Goal: Communication & Community: Answer question/provide support

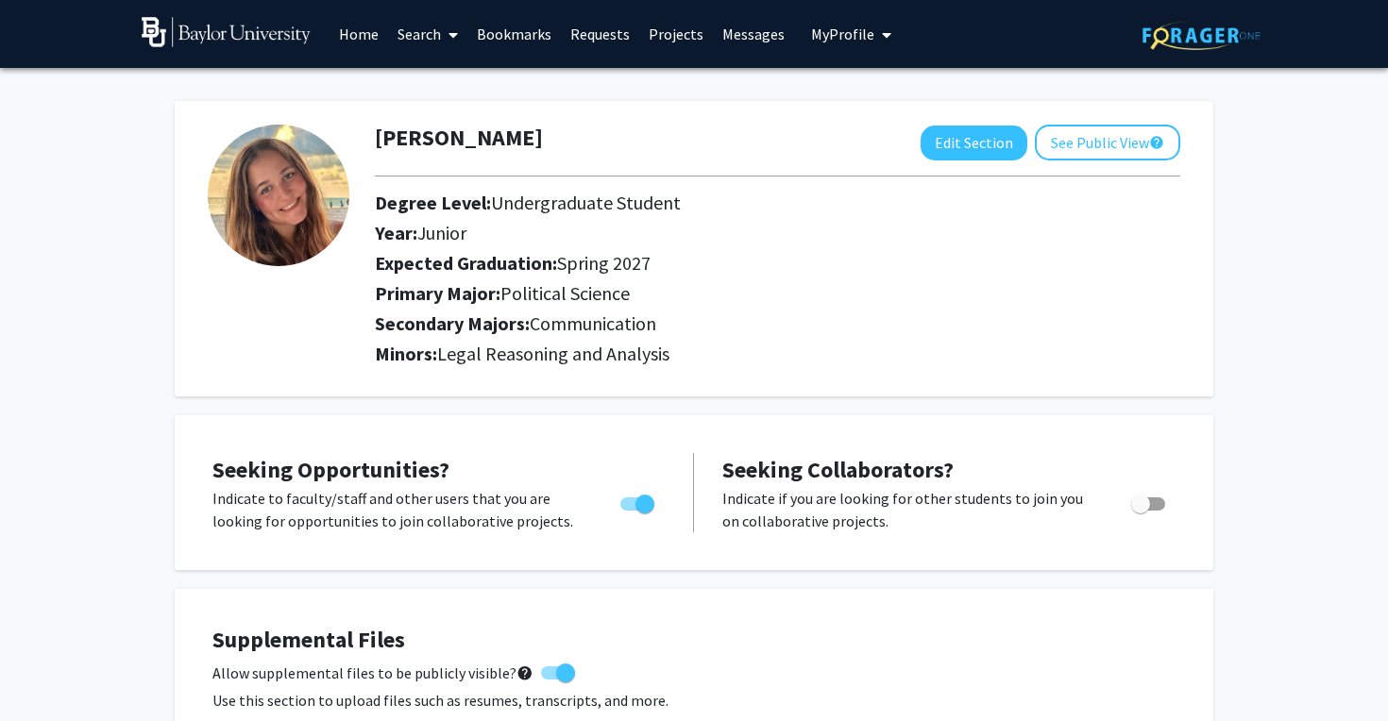
click at [407, 34] on link "Search" at bounding box center [427, 34] width 79 height 66
click at [432, 73] on span "Faculty/Staff" at bounding box center [457, 87] width 139 height 38
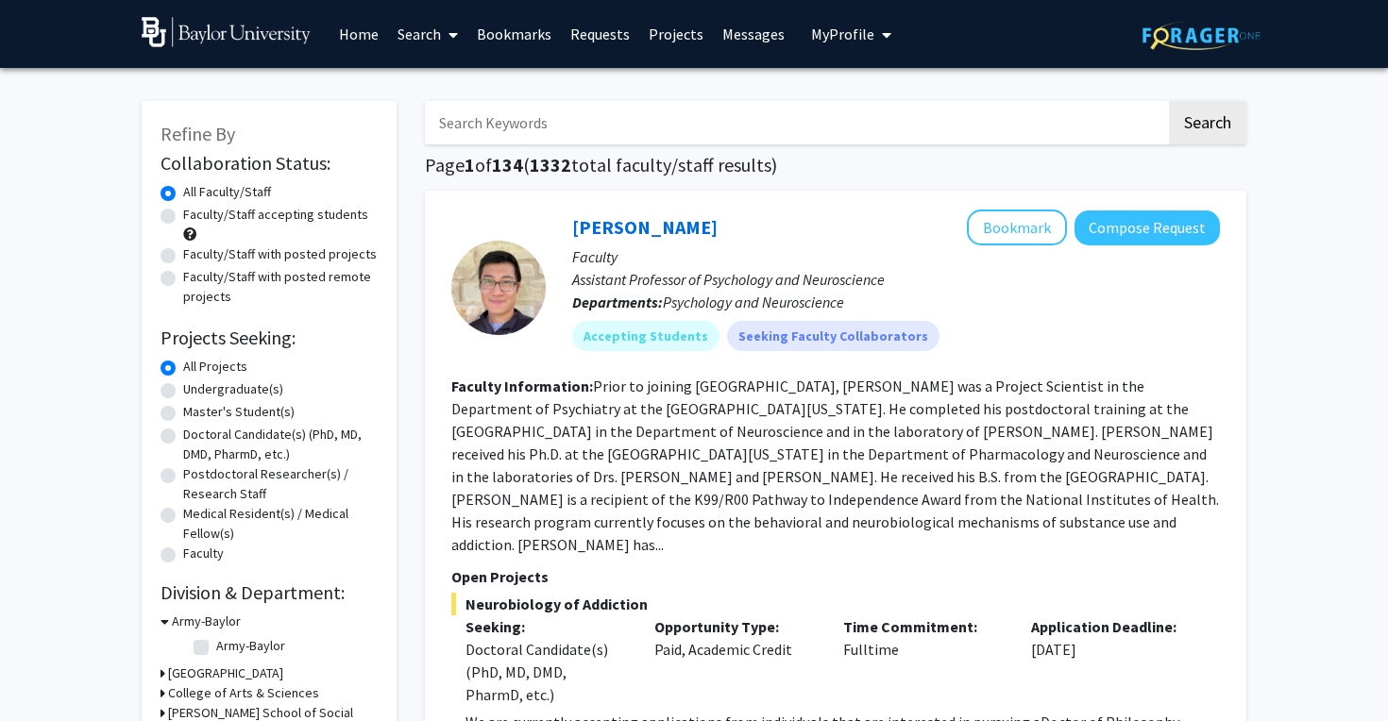
click at [508, 125] on input "Search Keywords" at bounding box center [795, 122] width 741 height 43
type input "andy marshall"
click at [1207, 126] on button "Search" at bounding box center [1207, 122] width 77 height 43
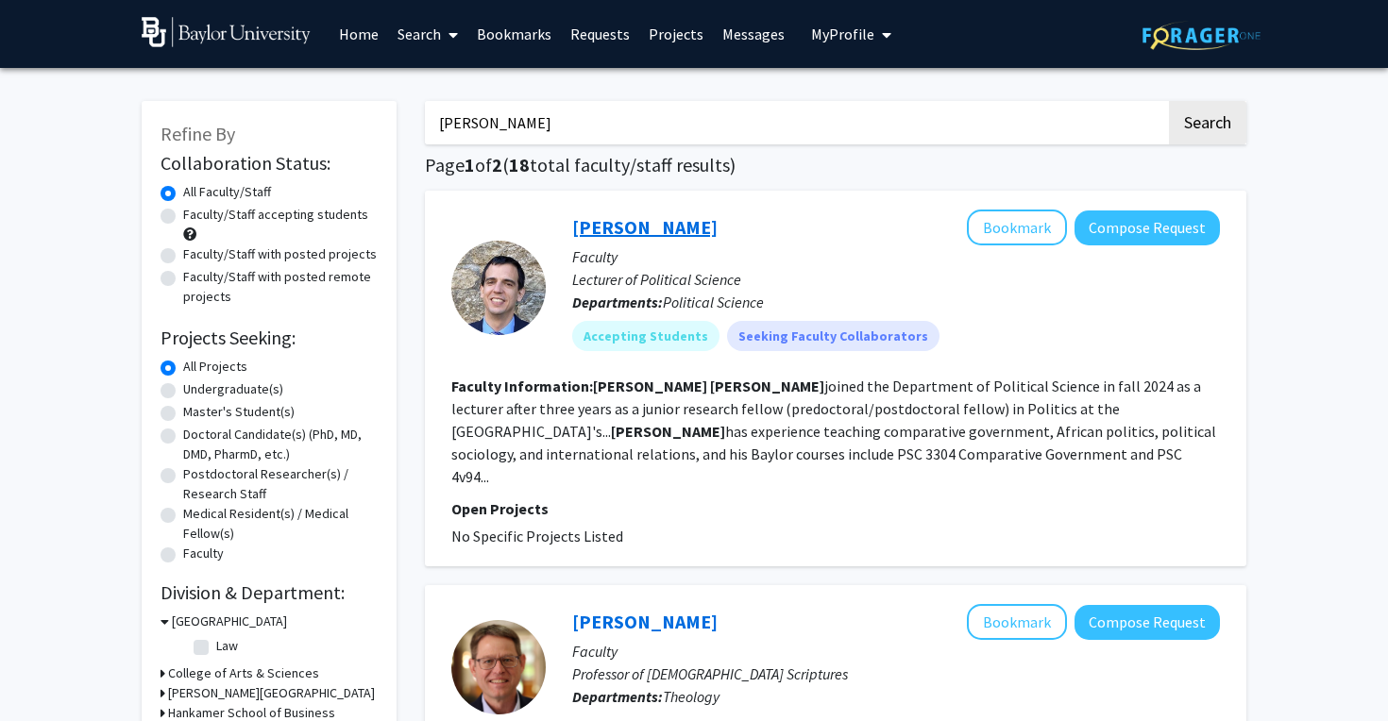
click at [685, 233] on link "Andrew Marshall" at bounding box center [644, 227] width 145 height 24
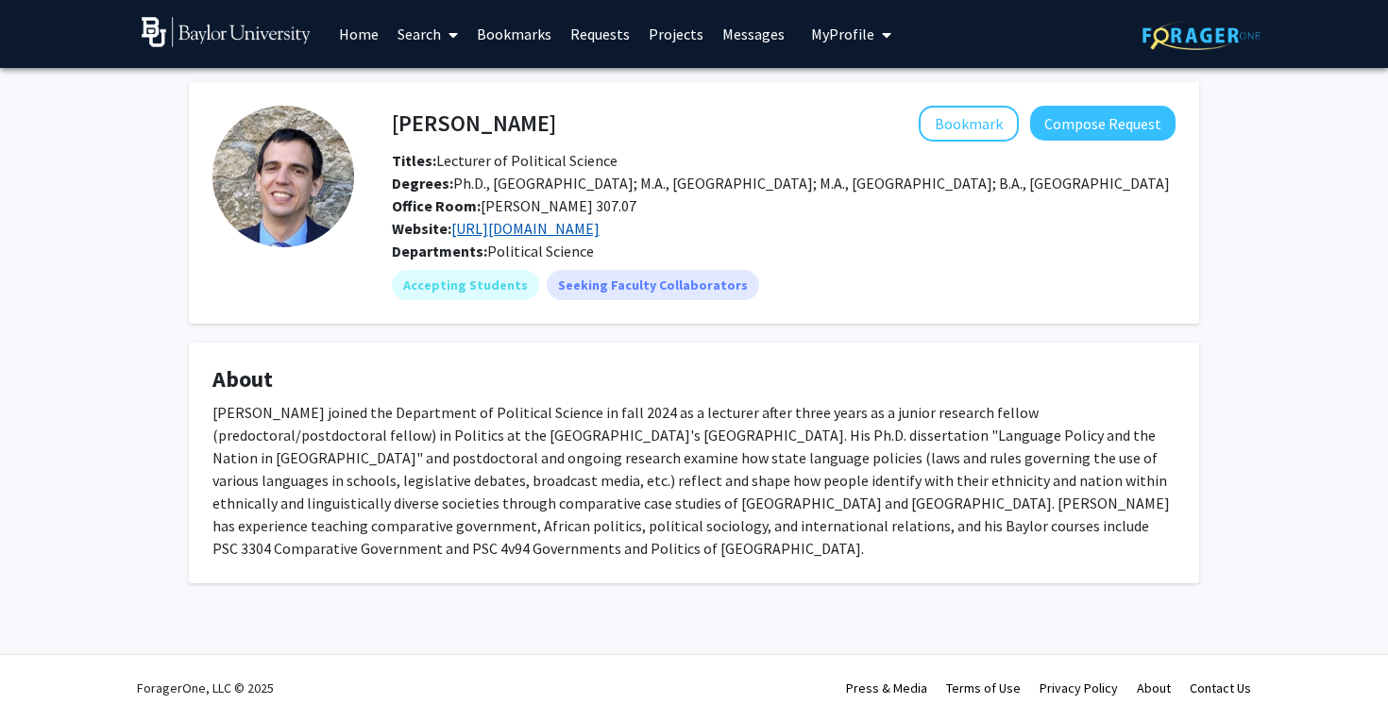
click at [479, 230] on link "https://atmarshall.com/" at bounding box center [525, 228] width 148 height 19
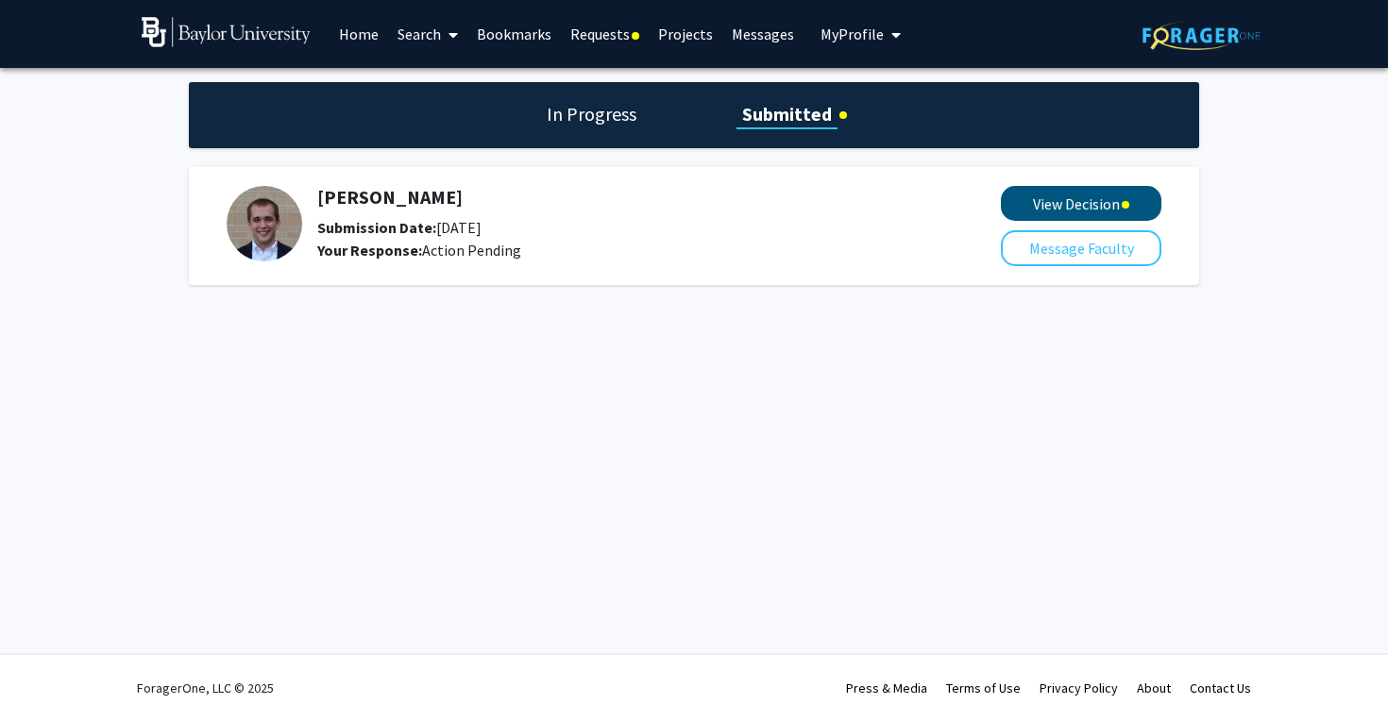
click at [1031, 208] on button "View Decision" at bounding box center [1081, 203] width 160 height 35
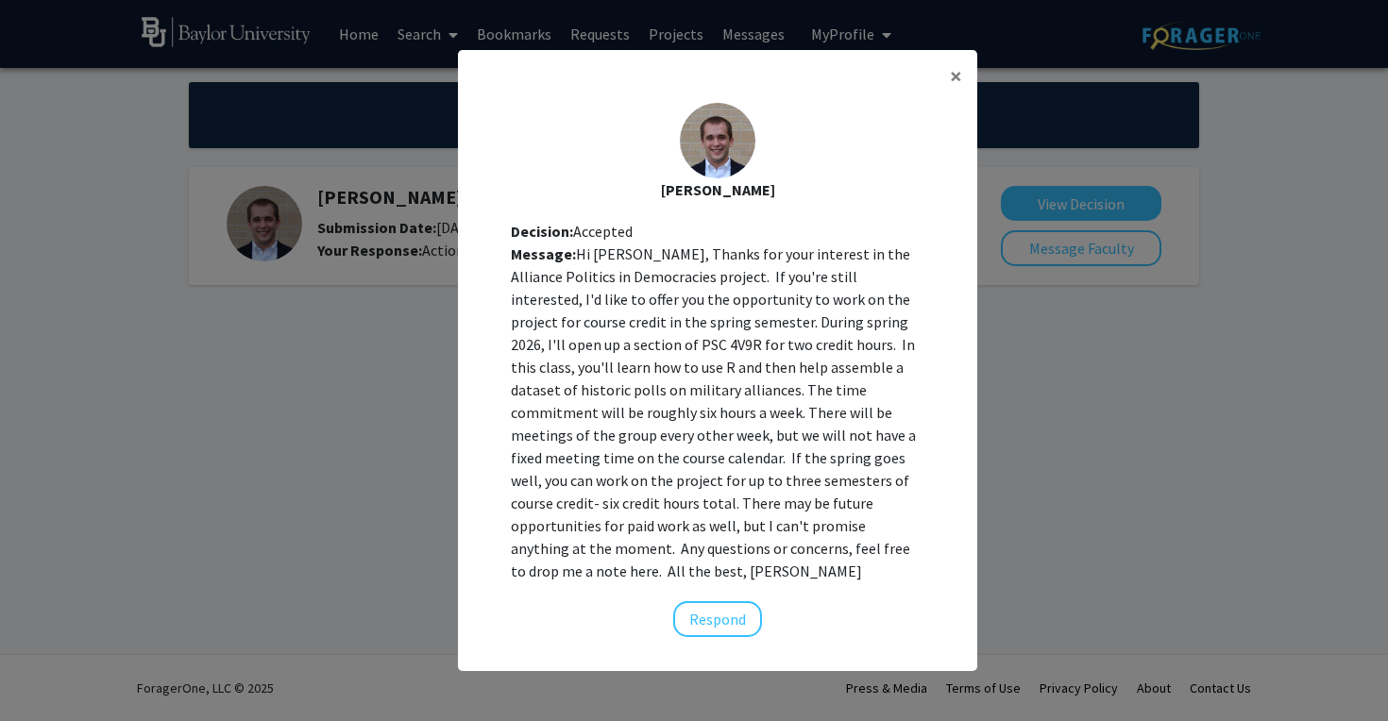
scroll to position [18, 0]
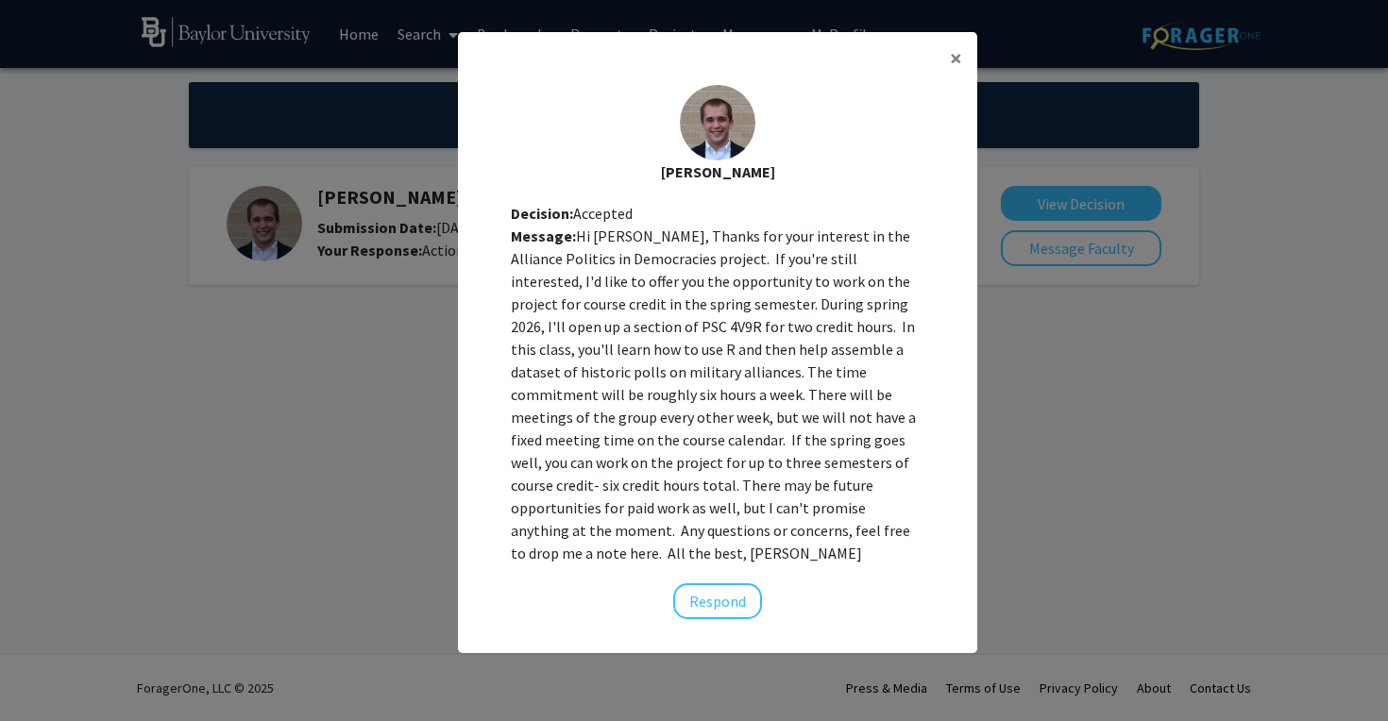
click at [652, 396] on div "Message: Hi [PERSON_NAME], Thanks for your interest in the Alliance Politics in…" at bounding box center [718, 395] width 414 height 340
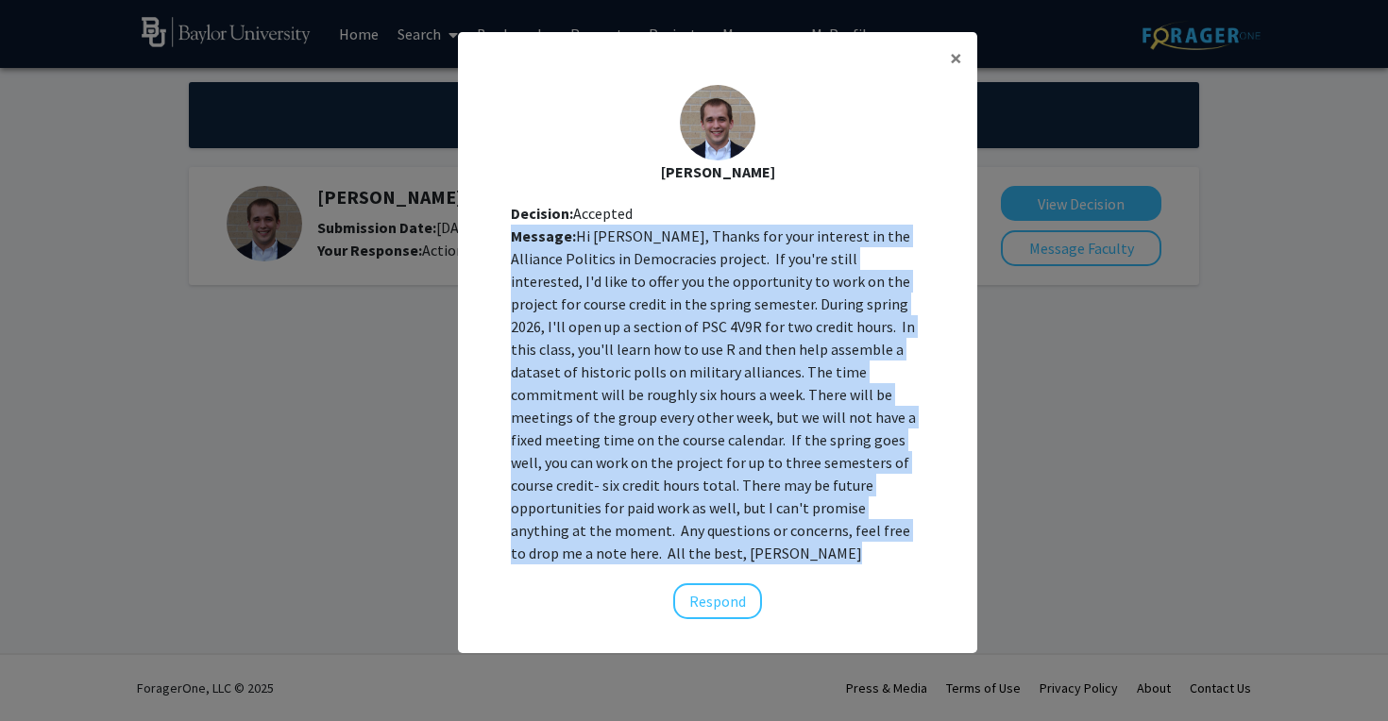
click at [652, 396] on div "Message: Hi [PERSON_NAME], Thanks for your interest in the Alliance Politics in…" at bounding box center [718, 395] width 414 height 340
click at [661, 435] on div "Message: Hi [PERSON_NAME], Thanks for your interest in the Alliance Politics in…" at bounding box center [718, 395] width 414 height 340
click at [641, 342] on div "Message: Hi [PERSON_NAME], Thanks for your interest in the Alliance Politics in…" at bounding box center [718, 395] width 414 height 340
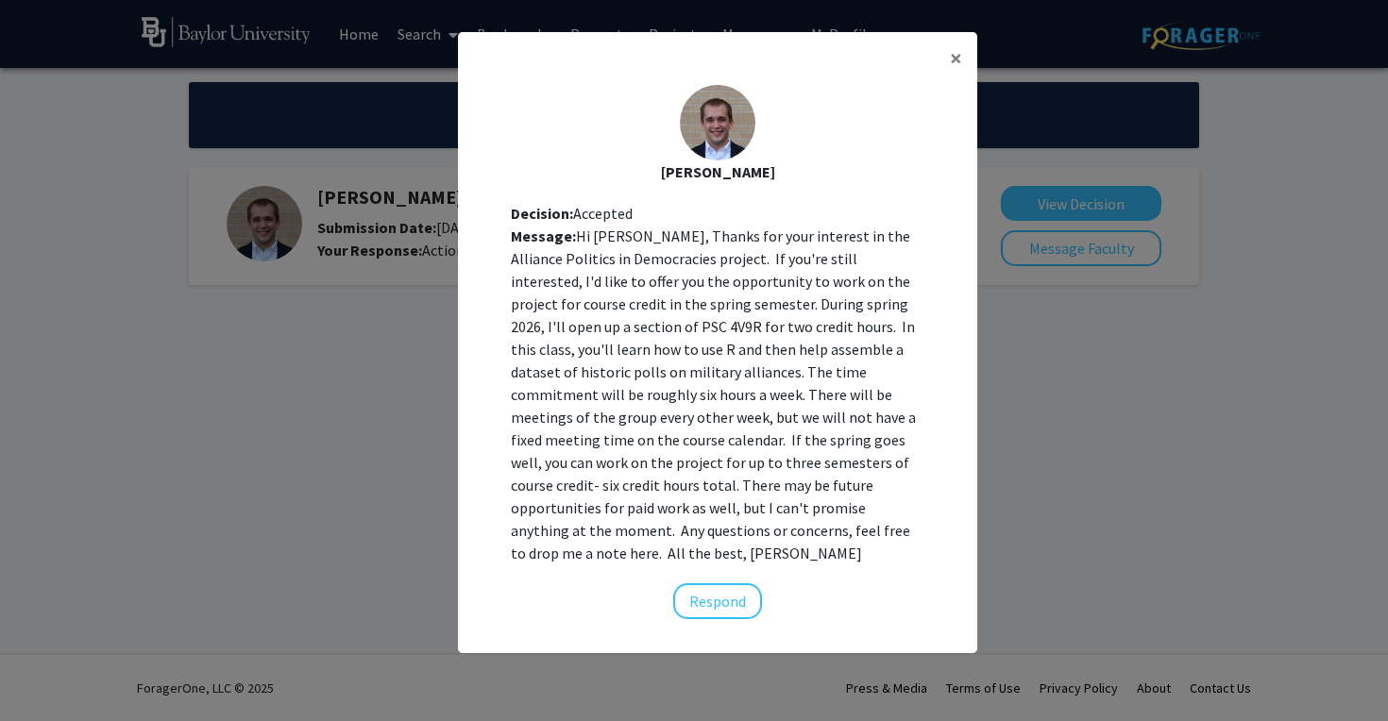
click at [644, 494] on div "Message: Hi [PERSON_NAME], Thanks for your interest in the Alliance Politics in…" at bounding box center [718, 395] width 414 height 340
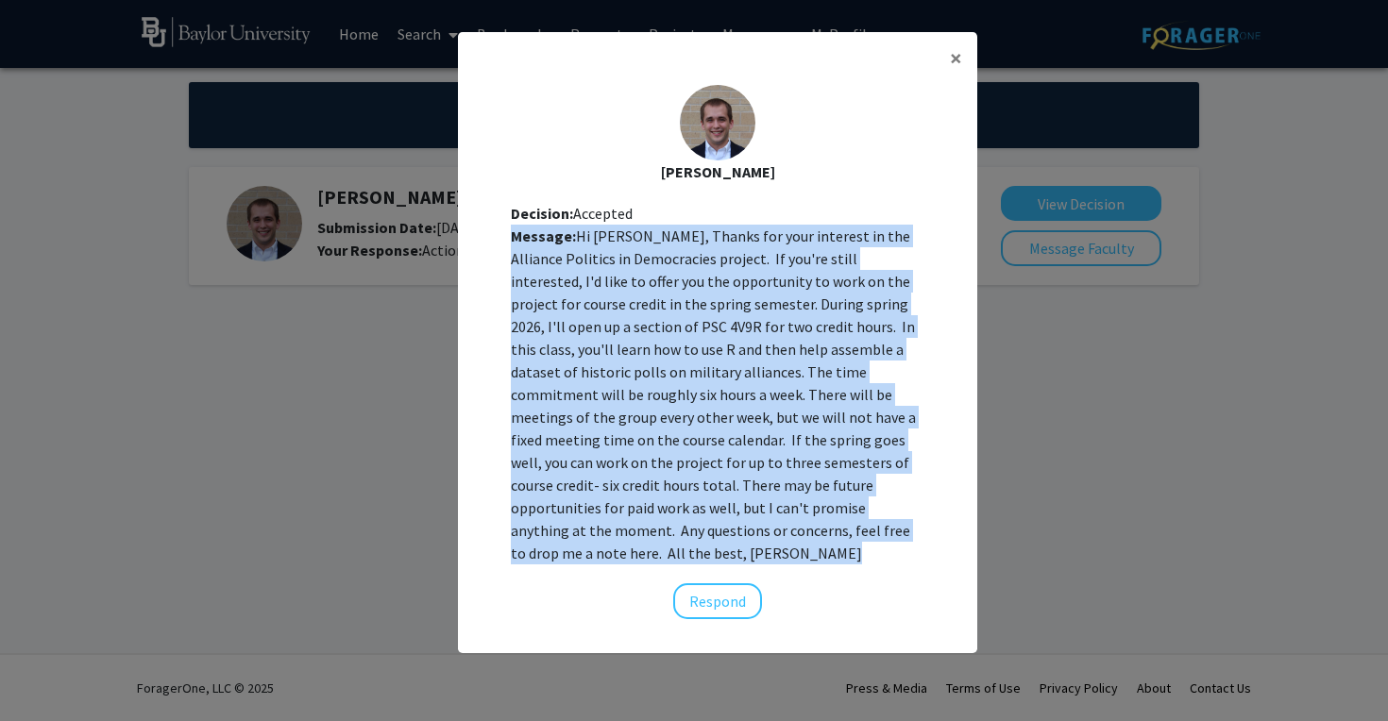
click at [644, 494] on div "Message: Hi [PERSON_NAME], Thanks for your interest in the Alliance Politics in…" at bounding box center [718, 395] width 414 height 340
copy div "Message: Hi [PERSON_NAME], Thanks for your interest in the Alliance Politics in…"
click at [733, 308] on div "Message: Hi [PERSON_NAME], Thanks for your interest in the Alliance Politics in…" at bounding box center [718, 395] width 414 height 340
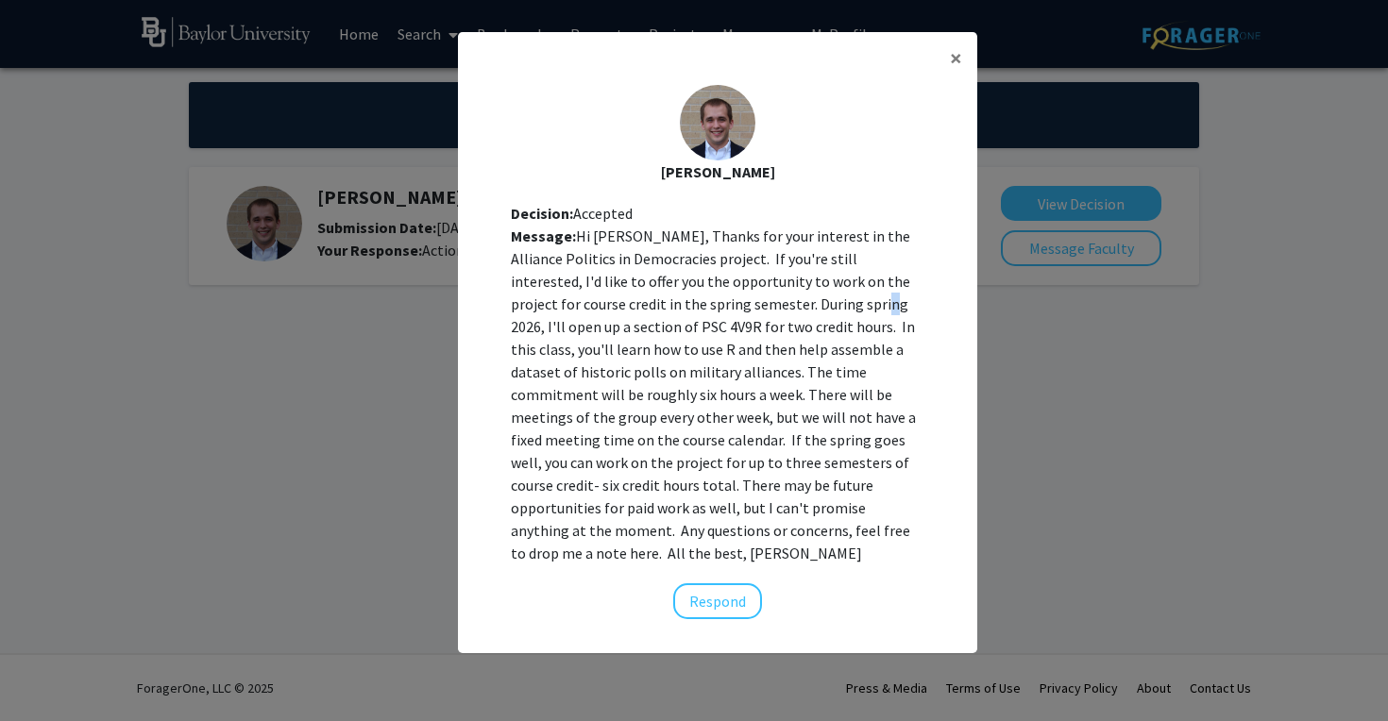
click at [733, 308] on div "Message: Hi [PERSON_NAME], Thanks for your interest in the Alliance Politics in…" at bounding box center [718, 395] width 414 height 340
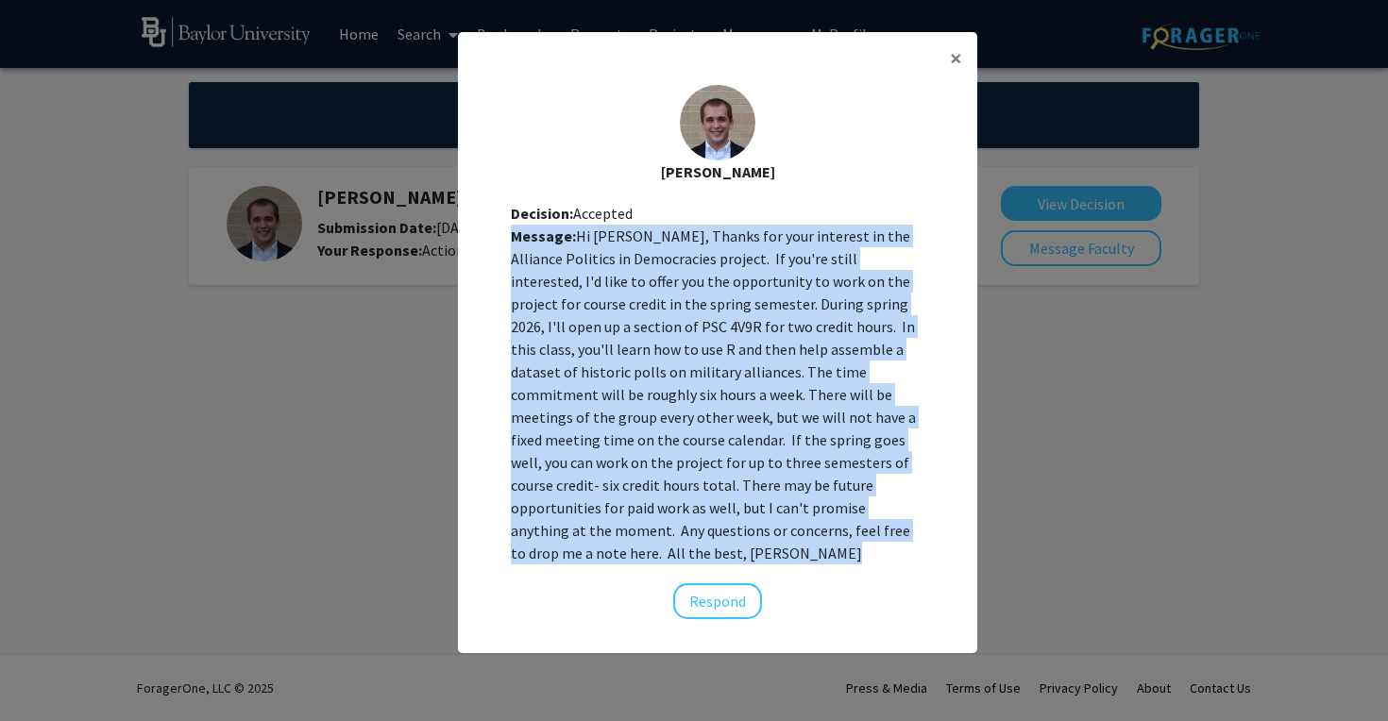
click at [733, 308] on div "Message: Hi [PERSON_NAME], Thanks for your interest in the Alliance Politics in…" at bounding box center [718, 395] width 414 height 340
click at [608, 457] on div "Message: Hi [PERSON_NAME], Thanks for your interest in the Alliance Politics in…" at bounding box center [718, 395] width 414 height 340
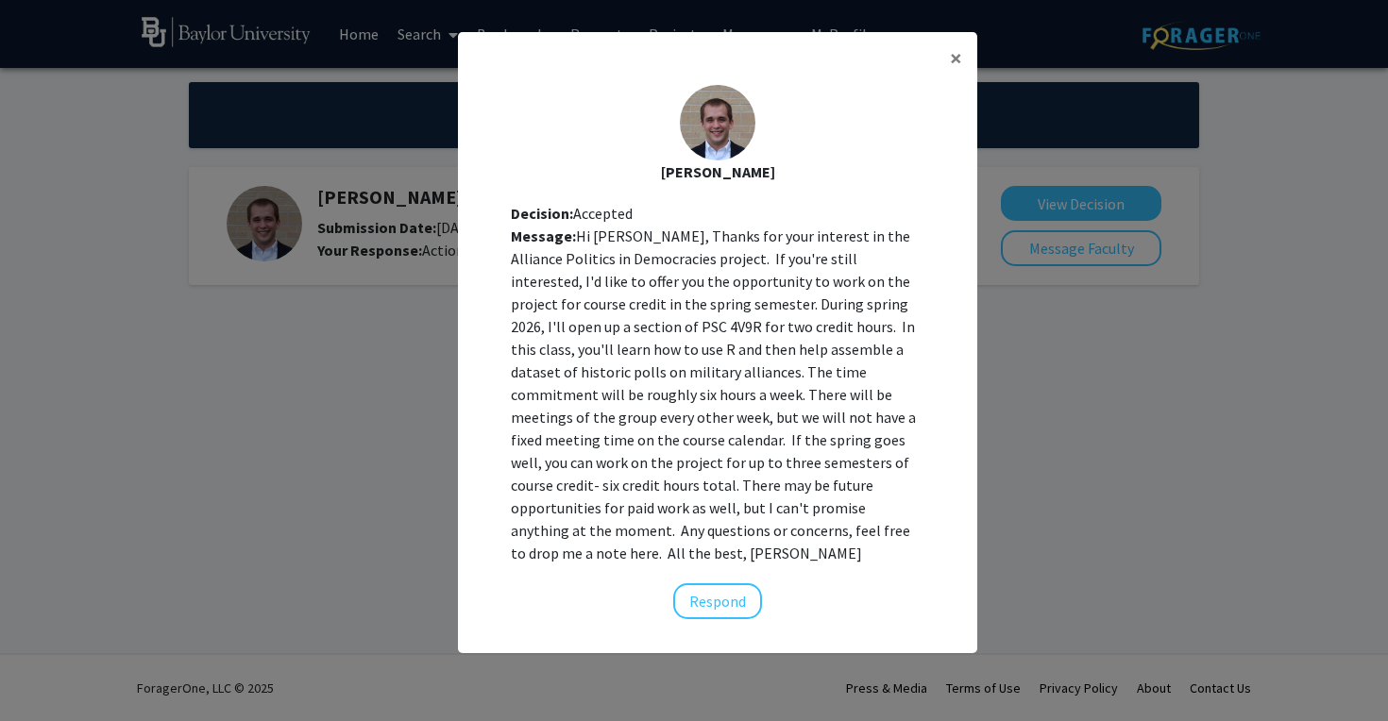
click at [608, 457] on div "Message: Hi [PERSON_NAME], Thanks for your interest in the Alliance Politics in…" at bounding box center [718, 395] width 414 height 340
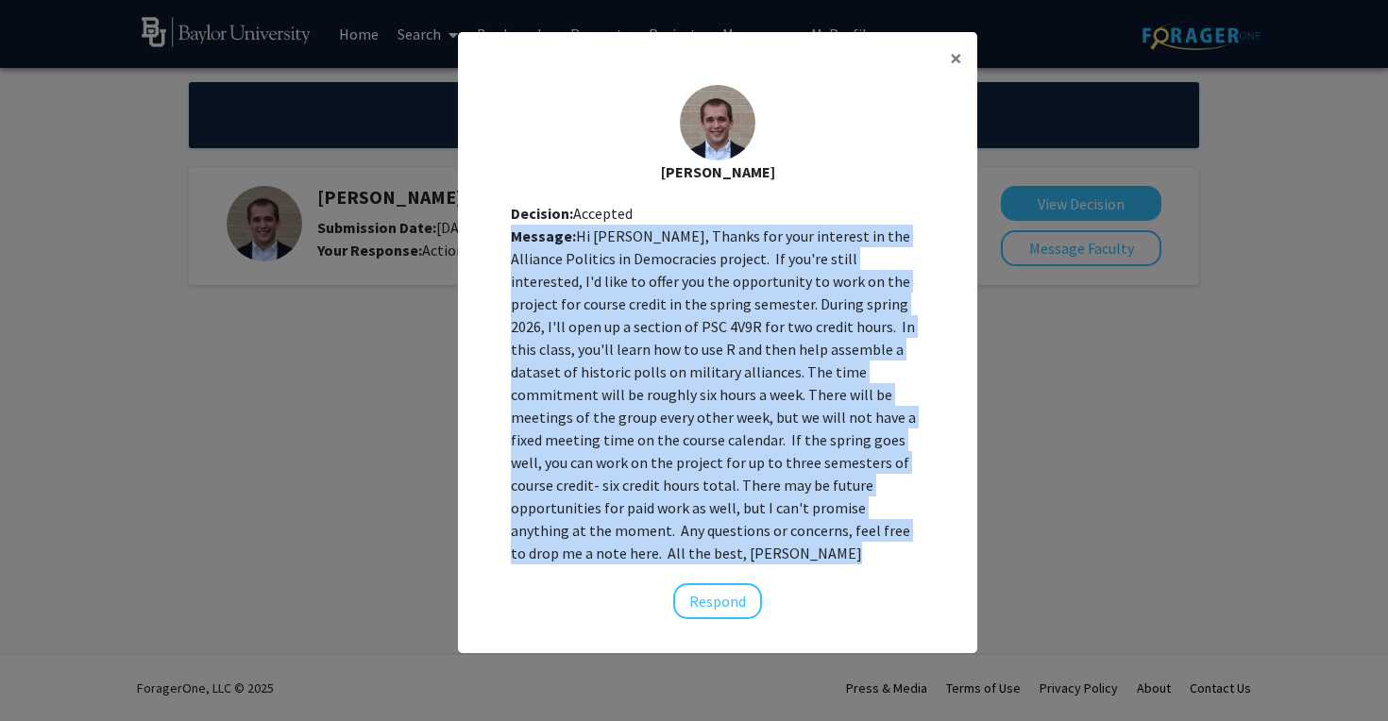
click at [608, 457] on div "Message: Hi [PERSON_NAME], Thanks for your interest in the Alliance Politics in…" at bounding box center [718, 395] width 414 height 340
copy div "Message: Hi [PERSON_NAME], Thanks for your interest in the Alliance Politics in…"
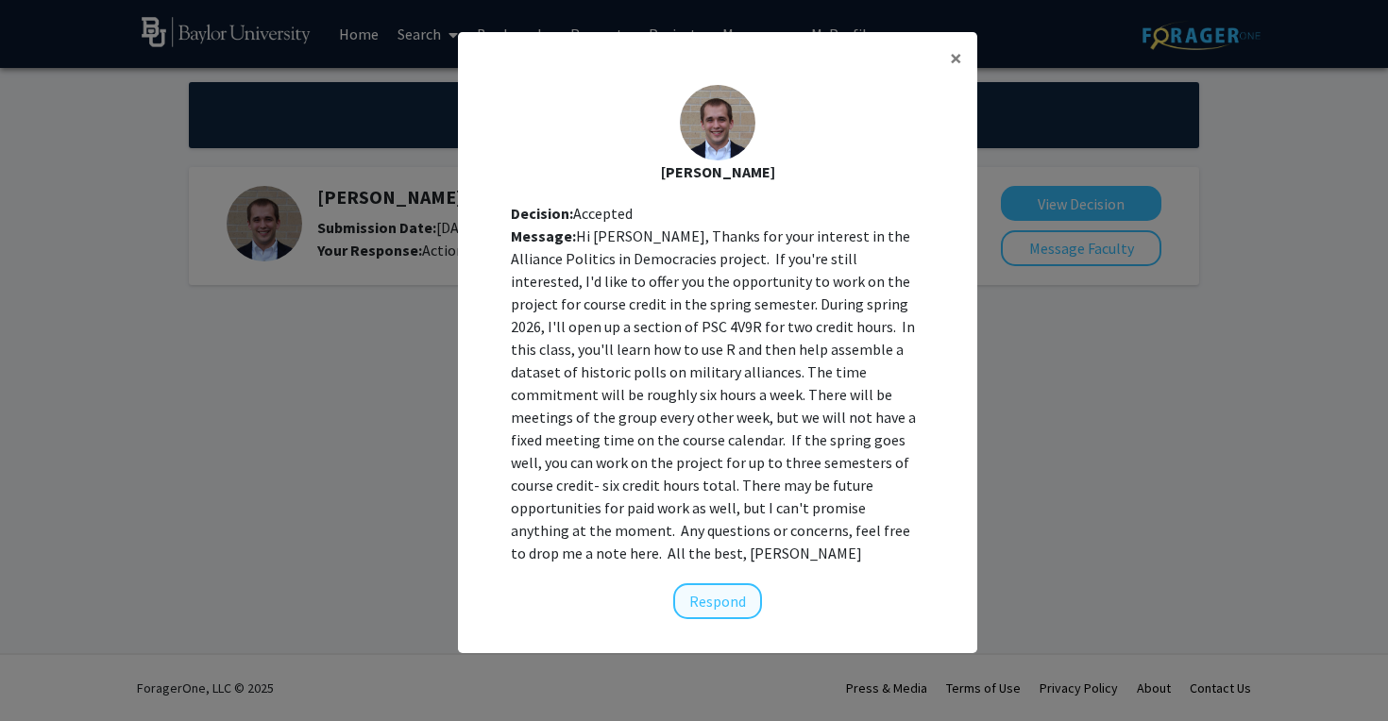
click at [694, 583] on button "Respond" at bounding box center [717, 601] width 89 height 36
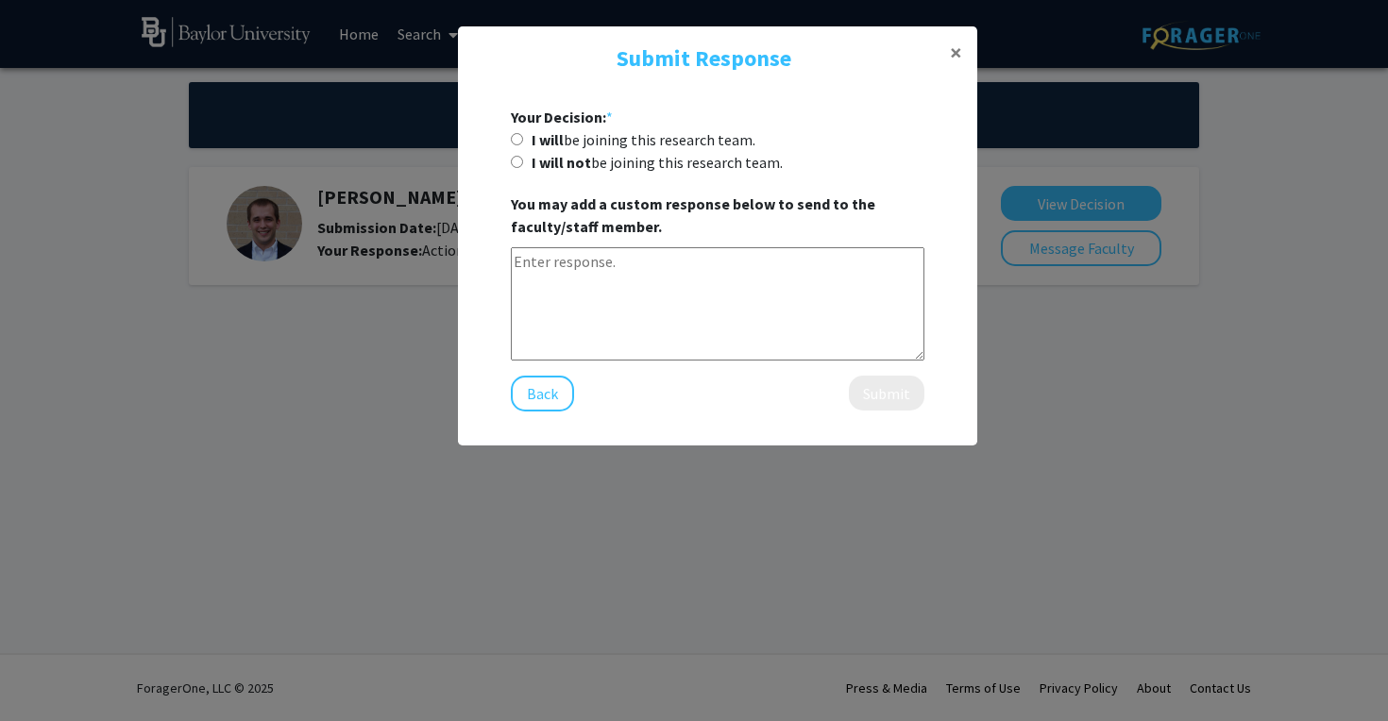
click at [515, 141] on input "I will be joining this research team." at bounding box center [517, 139] width 12 height 12
radio input "true"
click at [580, 315] on textarea at bounding box center [718, 303] width 414 height 113
paste textarea "[PERSON_NAME], Thank you so much for the opportunity! I am definitely still int…"
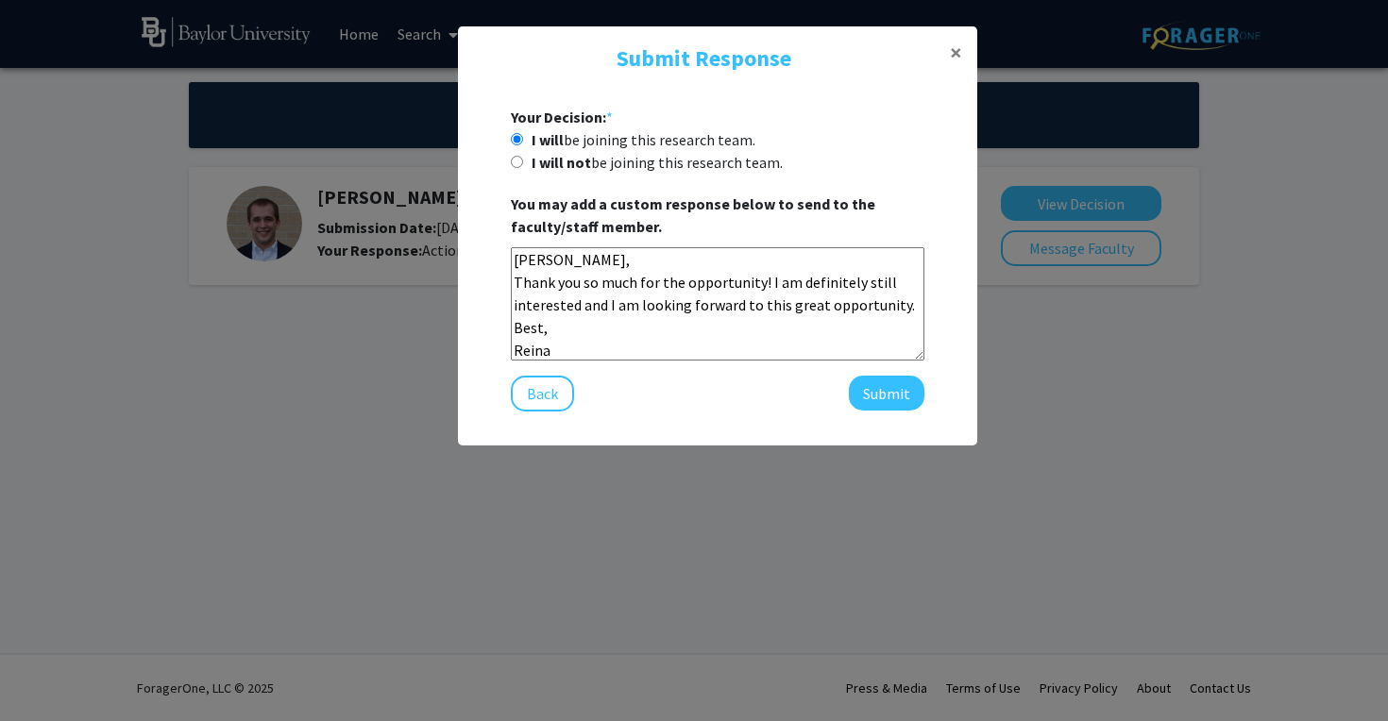
scroll to position [0, 0]
click at [622, 269] on textarea "[PERSON_NAME], Thank you so much for the opportunity! I am definitely still int…" at bounding box center [718, 303] width 414 height 113
click at [579, 310] on textarea "[PERSON_NAME], Thank you so much for the opportunity! I am definitely still int…" at bounding box center [718, 303] width 414 height 113
click at [594, 341] on textarea "[PERSON_NAME], Thank you so much for the opportunity! I am definitely still int…" at bounding box center [718, 303] width 414 height 113
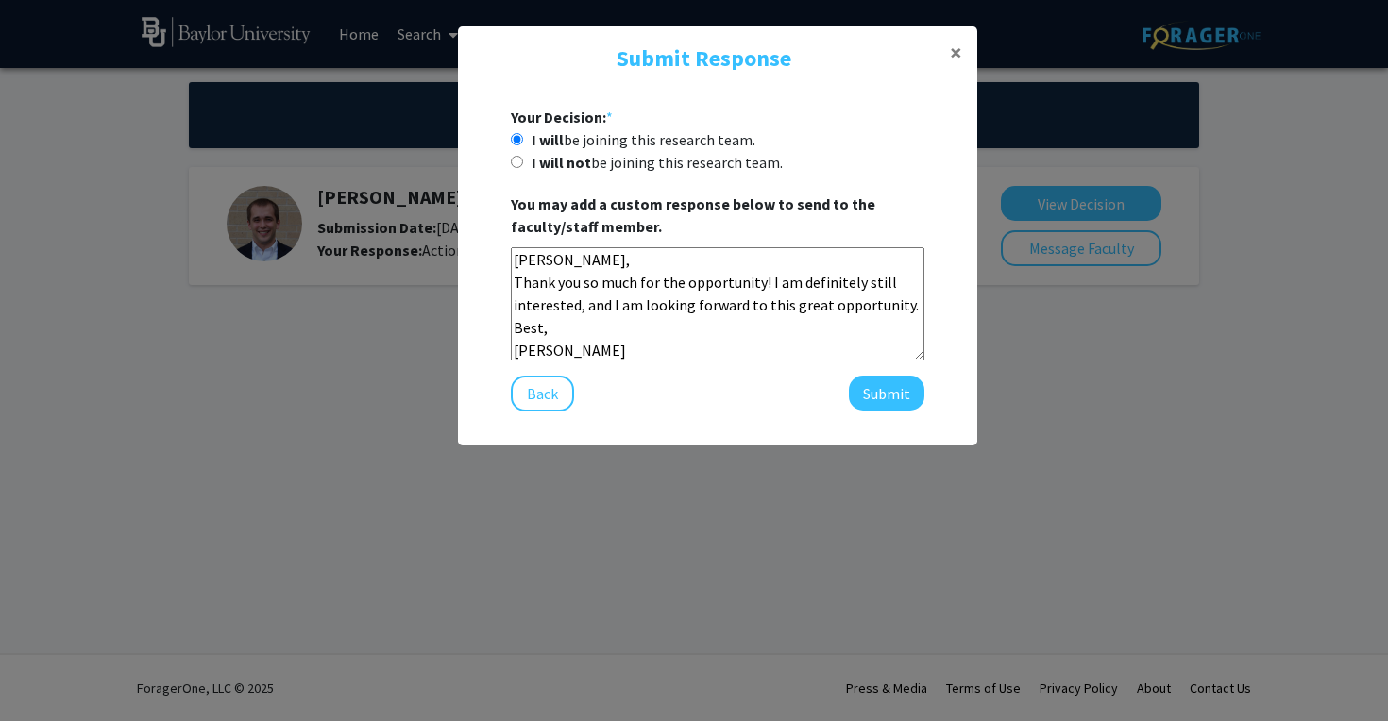
click at [628, 272] on textarea "[PERSON_NAME], Thank you so much for the opportunity! I am definitely still int…" at bounding box center [718, 303] width 414 height 113
click at [626, 262] on textarea "[PERSON_NAME], Thank you so much for the opportunity! I am definitely still int…" at bounding box center [718, 303] width 414 height 113
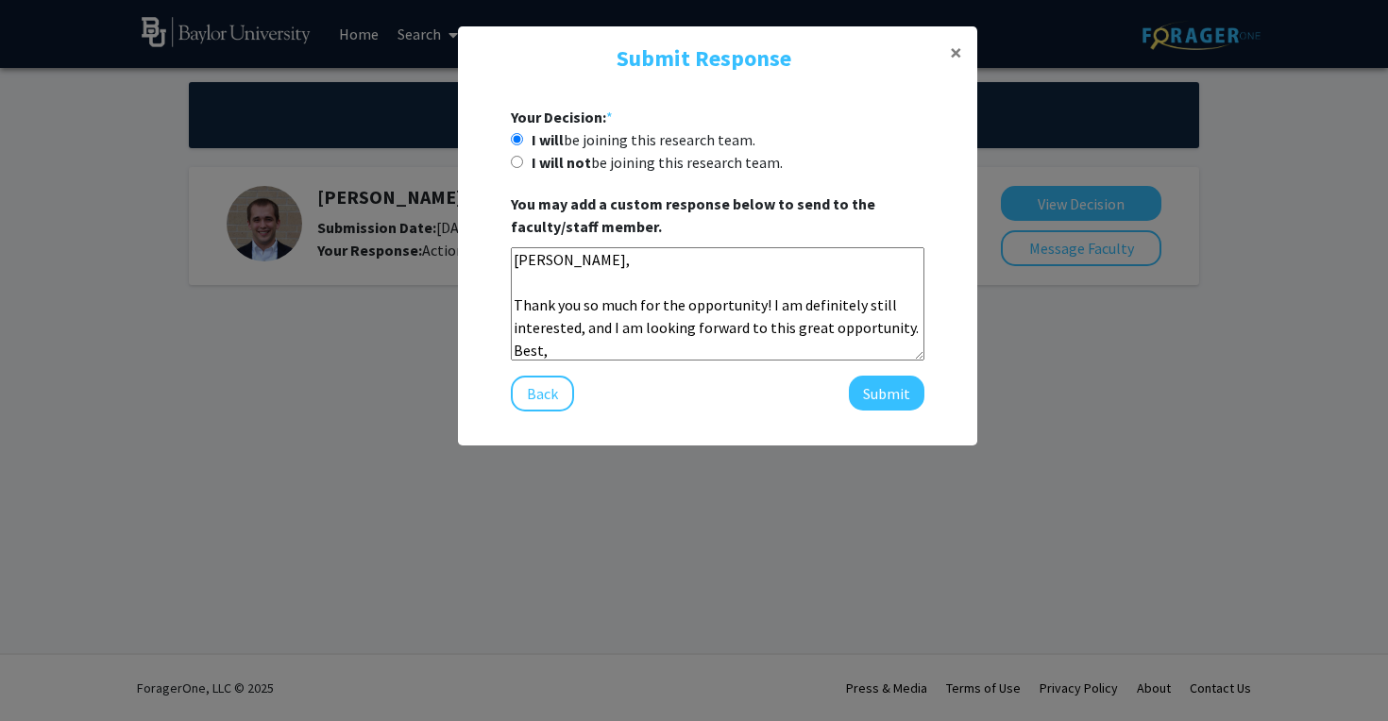
scroll to position [18, 0]
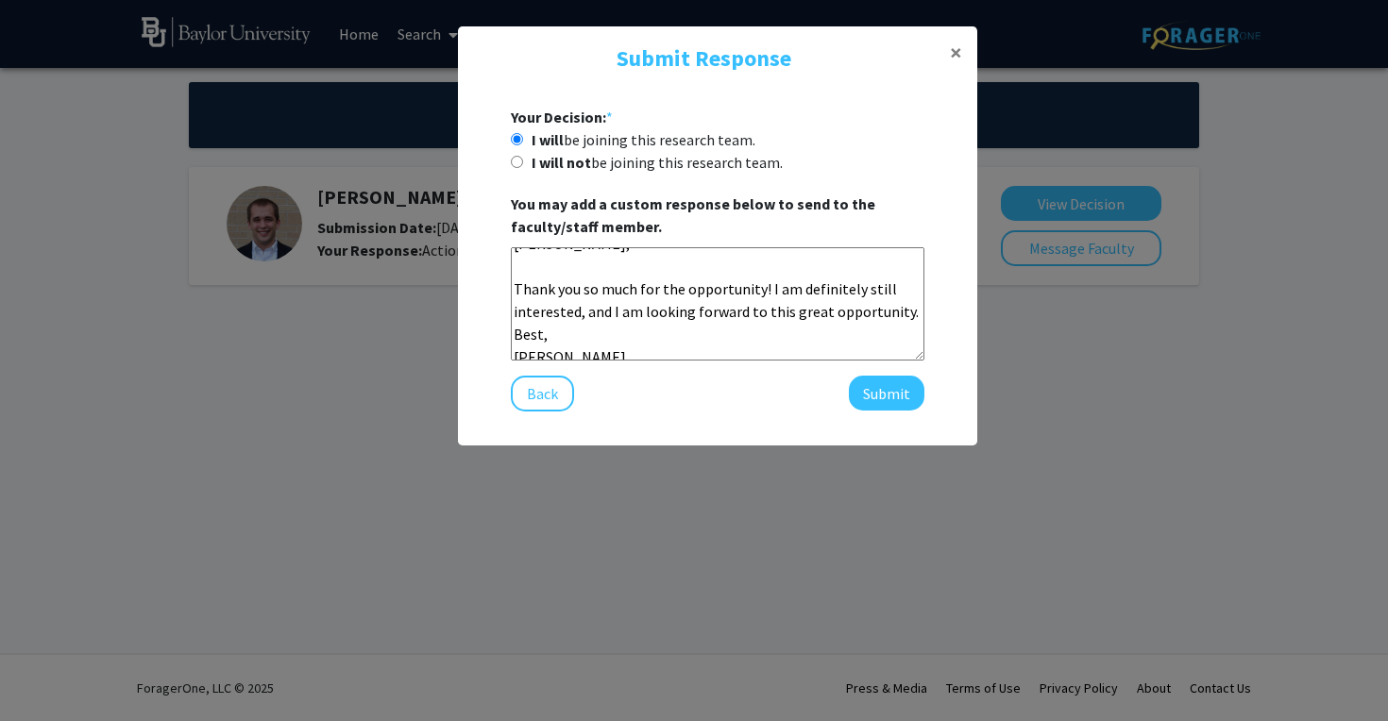
click at [622, 329] on textarea "[PERSON_NAME], Thank you so much for the opportunity! I am definitely still int…" at bounding box center [718, 303] width 414 height 113
click at [903, 311] on textarea "[PERSON_NAME], Thank you so much for the opportunity! I am definitely still int…" at bounding box center [718, 303] width 414 height 113
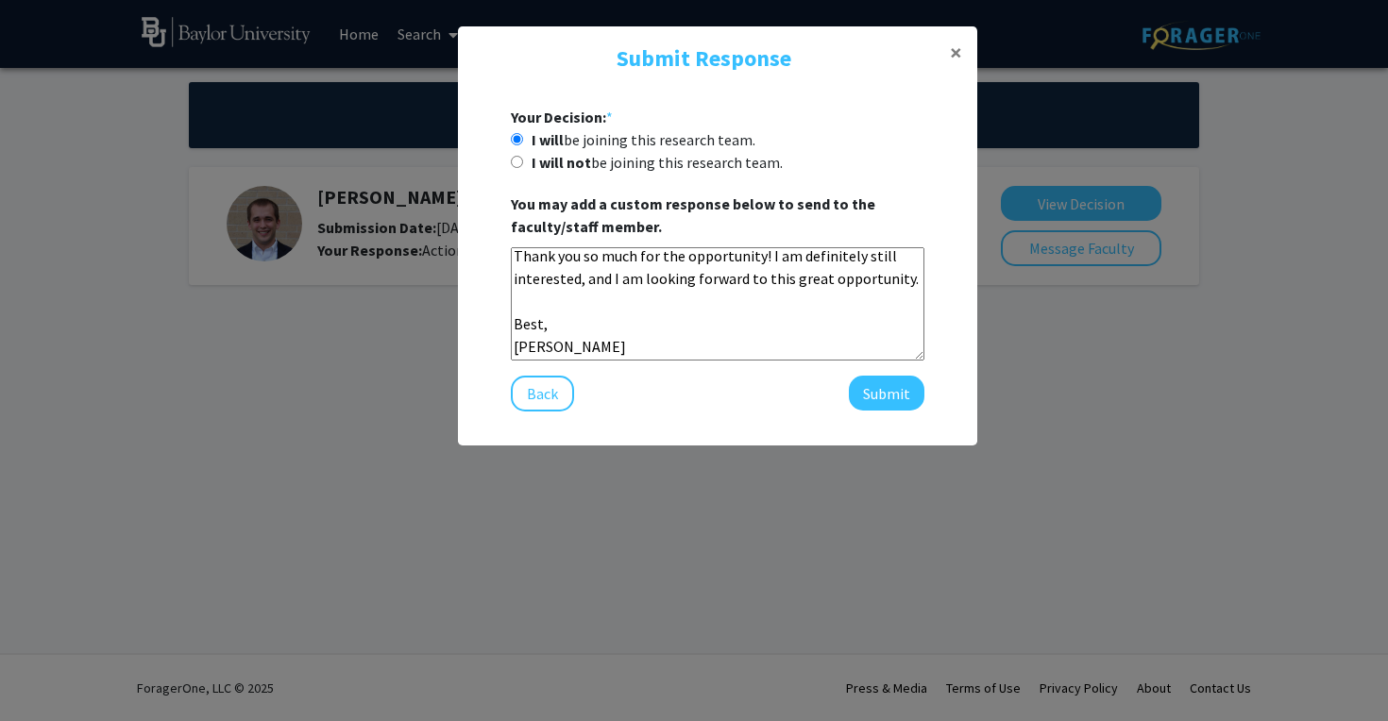
click at [665, 333] on textarea "[PERSON_NAME], Thank you so much for the opportunity! I am definitely still int…" at bounding box center [718, 303] width 414 height 113
click at [606, 324] on textarea "[PERSON_NAME], Thank you so much for the opportunity! I am definitely still int…" at bounding box center [718, 303] width 414 height 113
click at [534, 305] on textarea "[PERSON_NAME], Thank you so much for the opportunity! I am definitely still int…" at bounding box center [718, 303] width 414 height 113
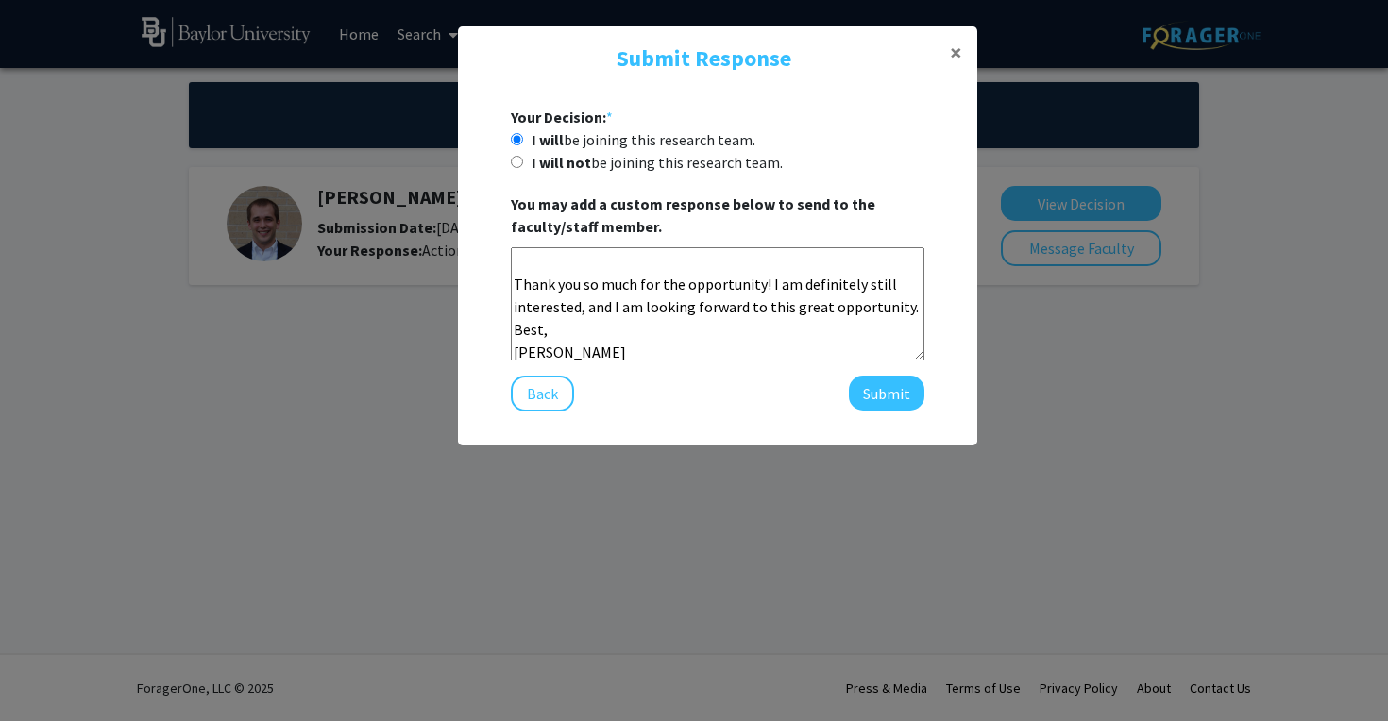
scroll to position [0, 0]
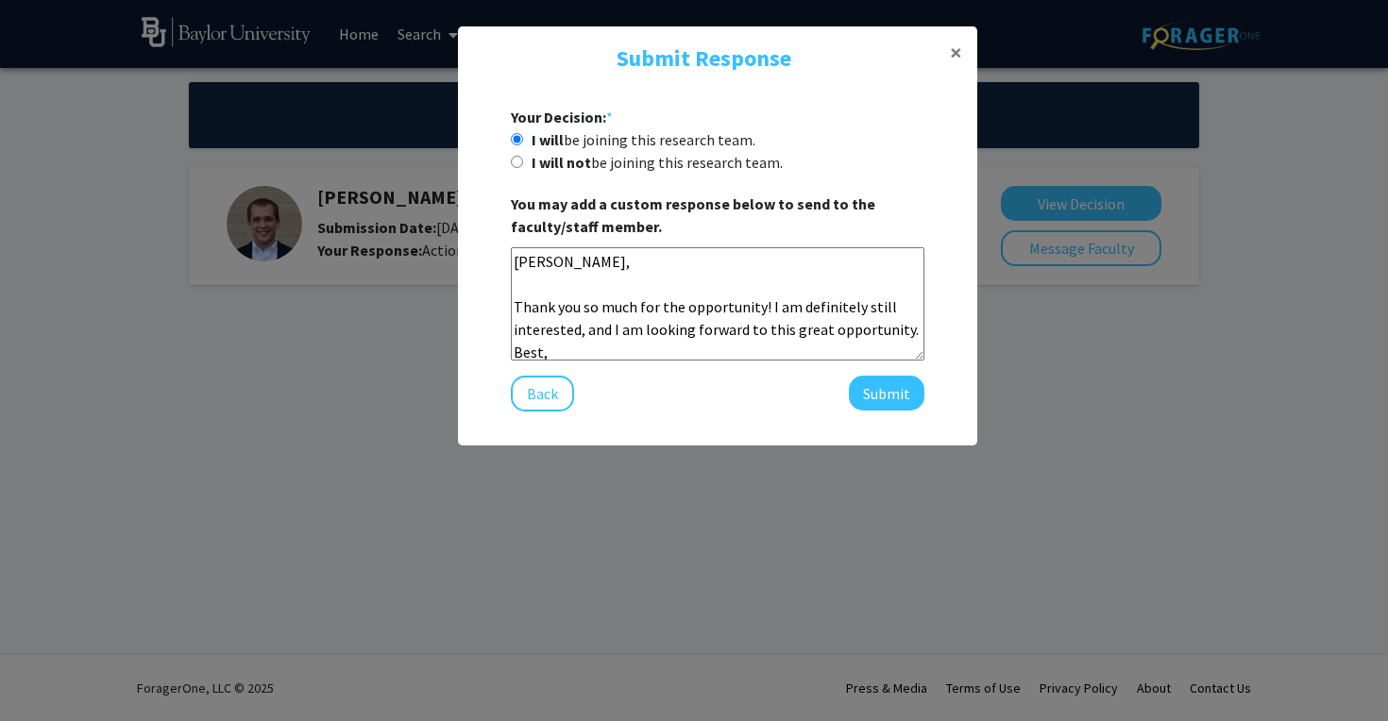
click at [529, 283] on textarea "[PERSON_NAME], Thank you so much for the opportunity! I am definitely still int…" at bounding box center [718, 303] width 414 height 113
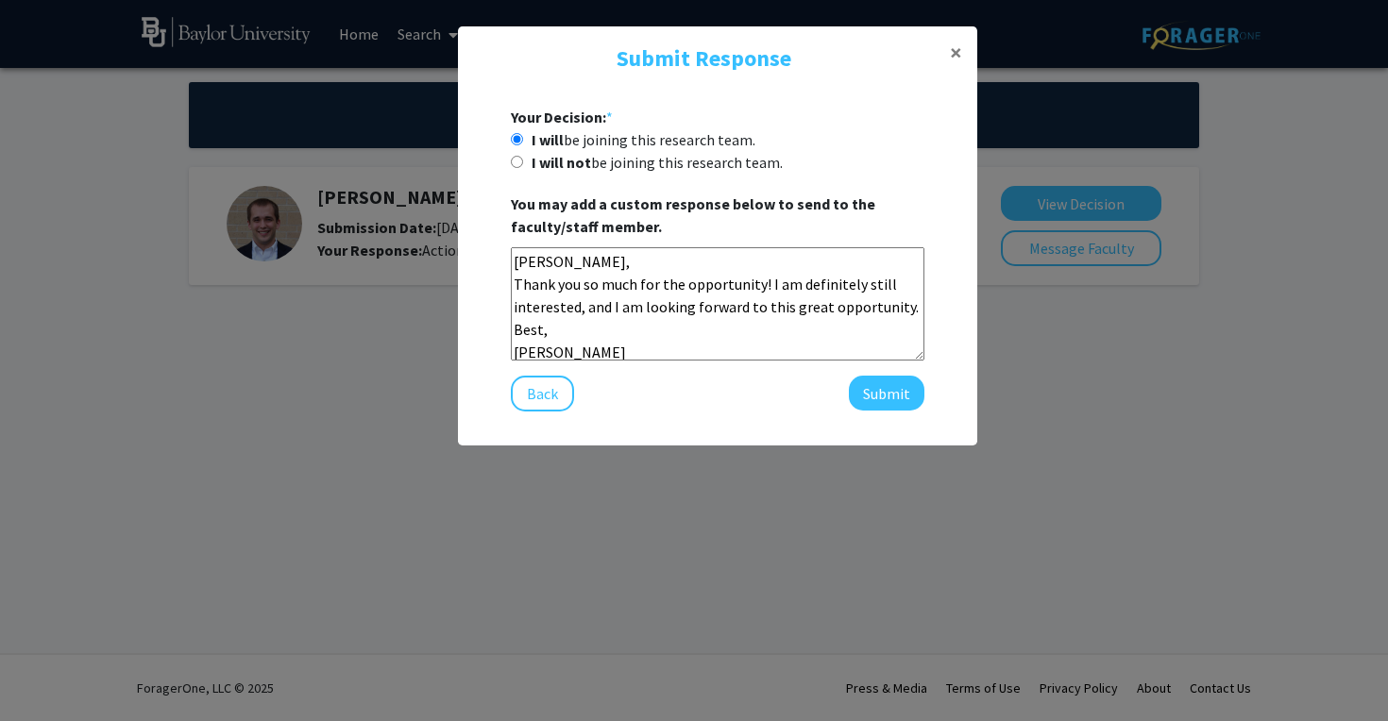
click at [839, 305] on textarea "[PERSON_NAME], Thank you so much for the opportunity! I am definitely still int…" at bounding box center [718, 303] width 414 height 113
click at [839, 306] on textarea "[PERSON_NAME], Thank you so much for the opportunity! I am definitely still int…" at bounding box center [718, 303] width 414 height 113
click at [721, 312] on textarea "[PERSON_NAME], Thank you so much for the opportunity! I am definitely still int…" at bounding box center [718, 303] width 414 height 113
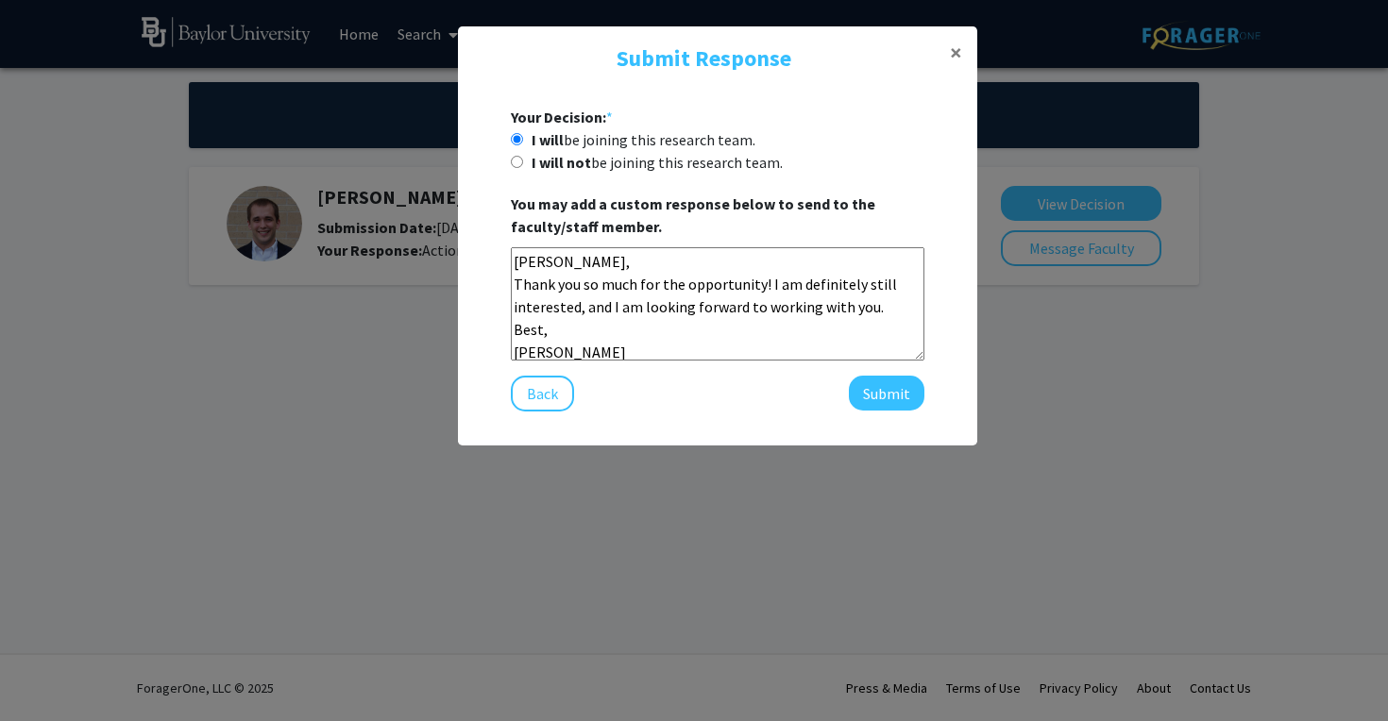
click at [718, 322] on textarea "[PERSON_NAME], Thank you so much for the opportunity! I am definitely still int…" at bounding box center [718, 303] width 414 height 113
click at [731, 296] on textarea "[PERSON_NAME], Thank you so much for the opportunity! I am definitely still int…" at bounding box center [718, 303] width 414 height 113
click at [735, 309] on textarea "[PERSON_NAME], Thank you so much for the opportunity! I am definitely still int…" at bounding box center [718, 303] width 414 height 113
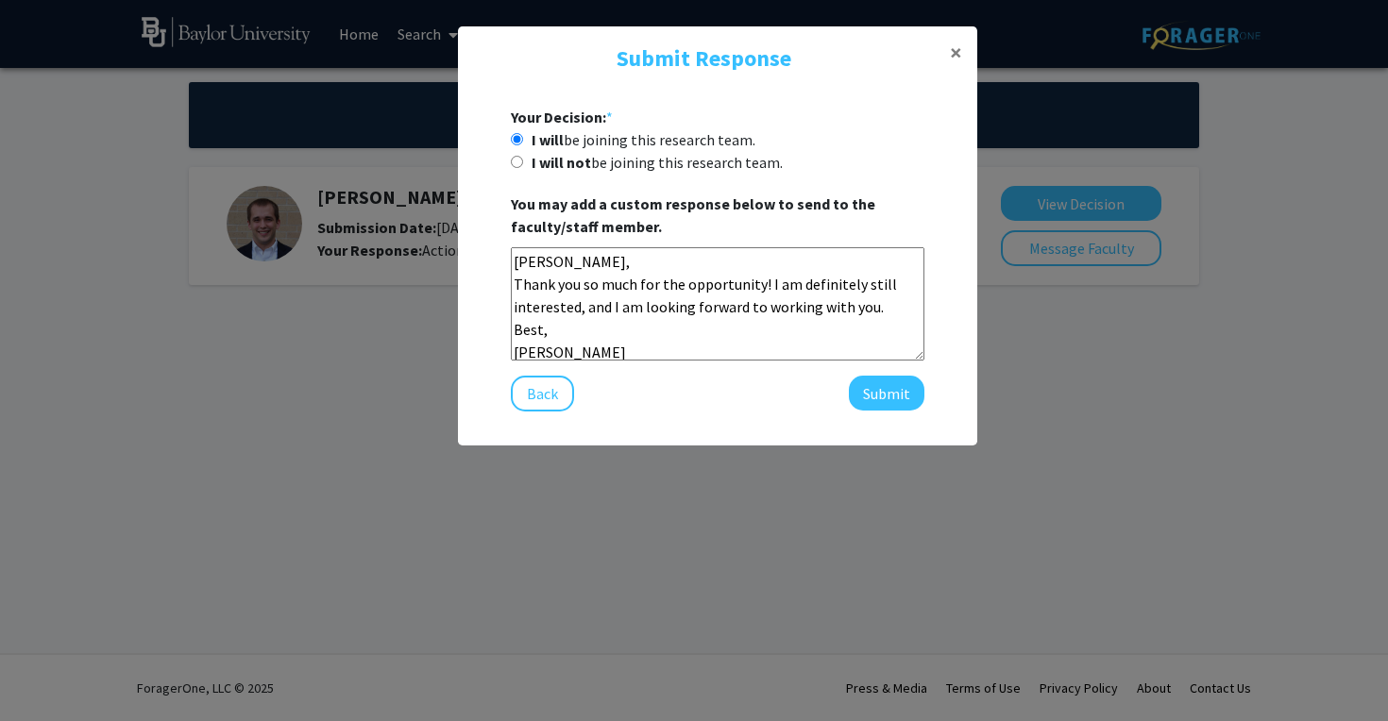
click at [735, 309] on textarea "[PERSON_NAME], Thank you so much for the opportunity! I am definitely still int…" at bounding box center [718, 303] width 414 height 113
click at [608, 292] on textarea "[PERSON_NAME], Thank you so much for the opportunity! I am definitely still int…" at bounding box center [718, 303] width 414 height 113
click at [533, 273] on textarea "[PERSON_NAME], Thank you so much for the opportunity! I am definitely still int…" at bounding box center [718, 303] width 414 height 113
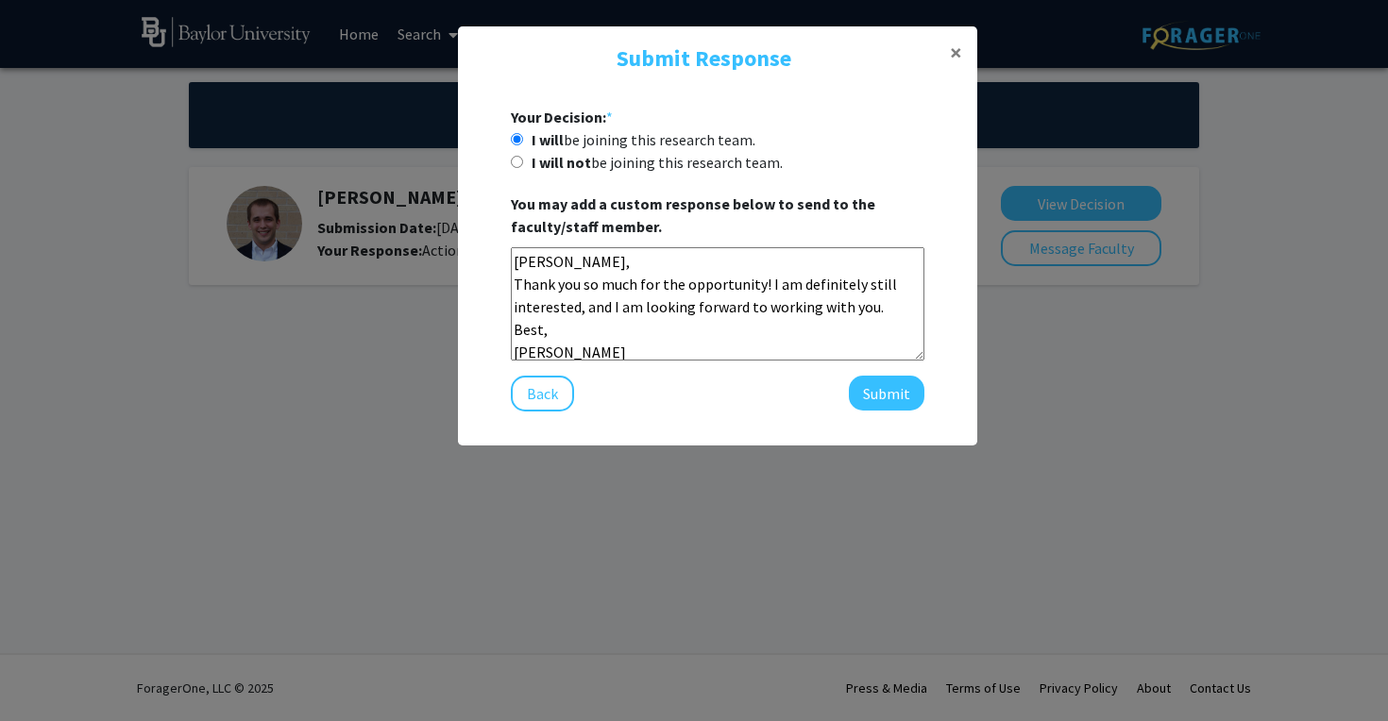
click at [533, 273] on textarea "[PERSON_NAME], Thank you so much for the opportunity! I am definitely still int…" at bounding box center [718, 303] width 414 height 113
click at [535, 262] on textarea "[PERSON_NAME], Thank you so much for the opportunity! I am definitely still int…" at bounding box center [718, 303] width 414 height 113
drag, startPoint x: 535, startPoint y: 262, endPoint x: 624, endPoint y: 346, distance: 122.2
click at [624, 346] on textarea "[PERSON_NAME], Thank you so much for the opportunity! I am definitely still int…" at bounding box center [718, 303] width 414 height 113
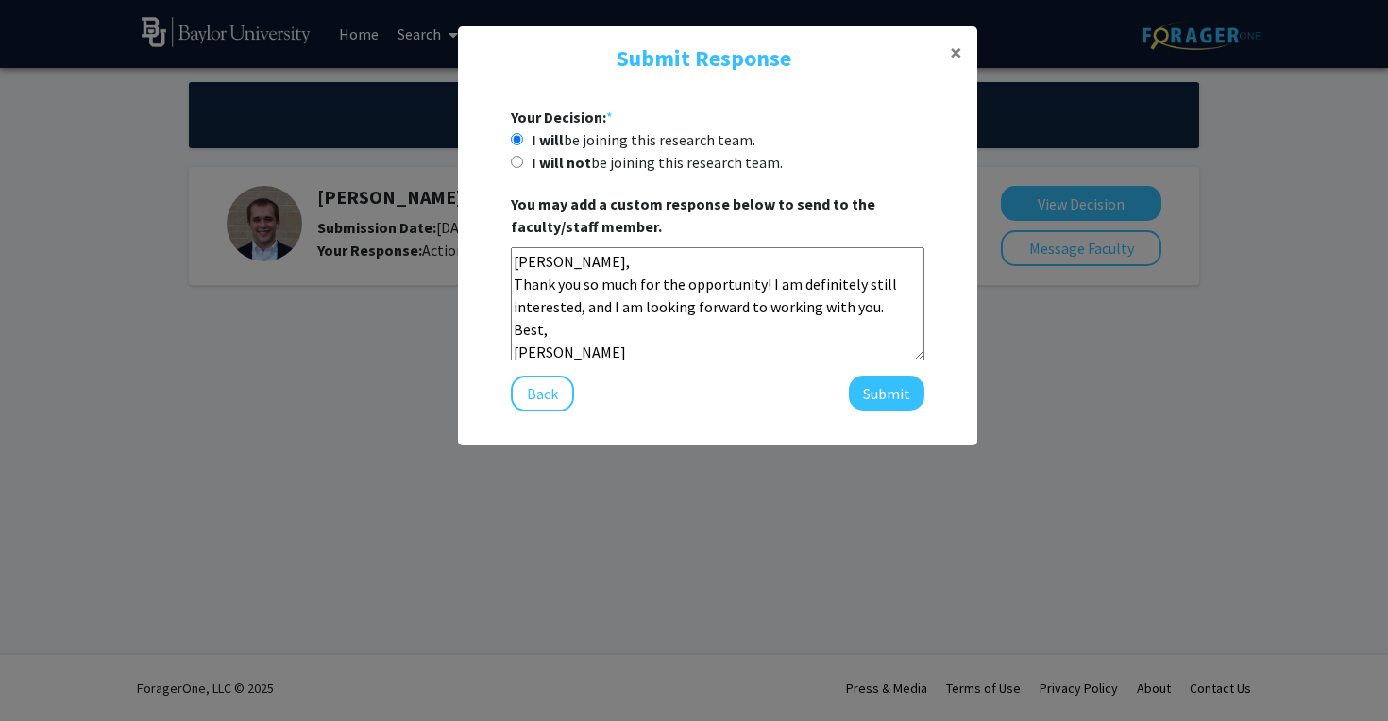
click at [624, 345] on textarea "[PERSON_NAME], Thank you so much for the opportunity! I am definitely still int…" at bounding box center [718, 303] width 414 height 113
drag, startPoint x: 624, startPoint y: 345, endPoint x: 515, endPoint y: 260, distance: 138.6
click at [515, 260] on textarea "[PERSON_NAME], Thank you so much for the opportunity! I am definitely still int…" at bounding box center [718, 303] width 414 height 113
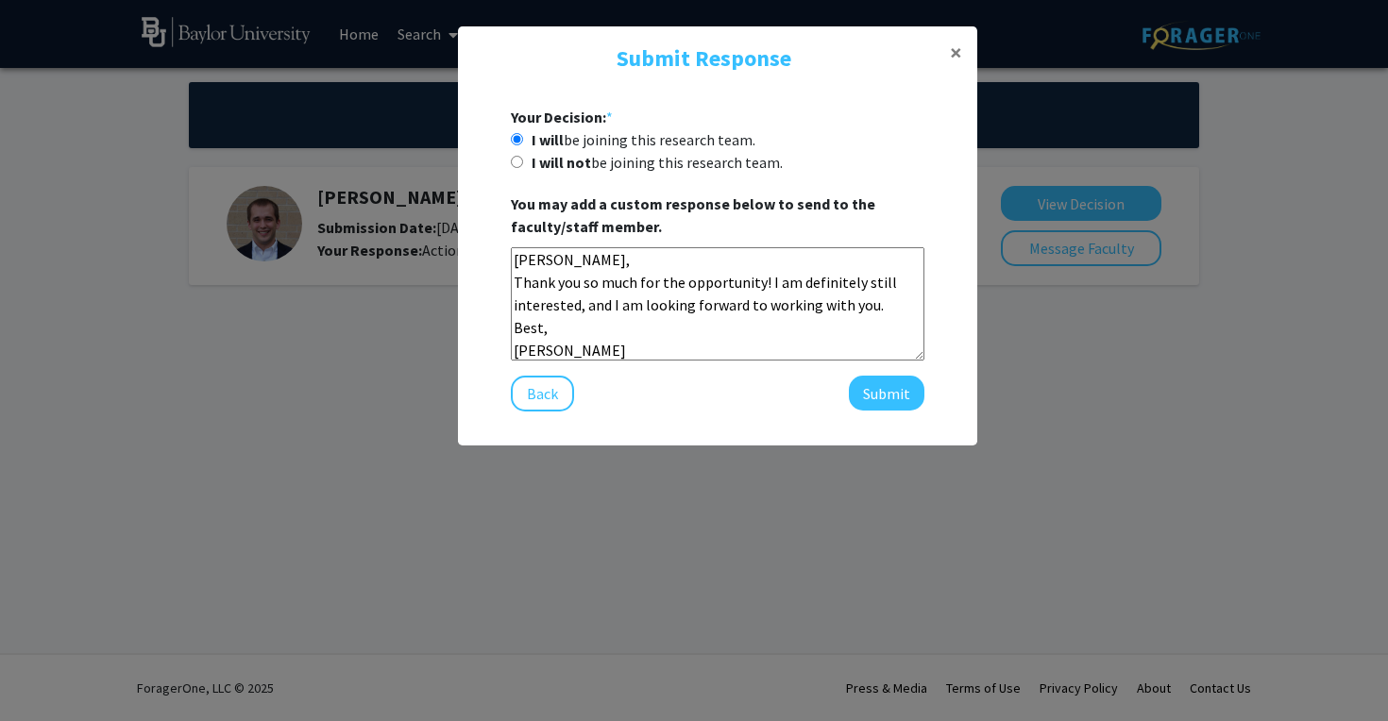
click at [524, 257] on textarea "[PERSON_NAME], Thank you so much for the opportunity! I am definitely still int…" at bounding box center [718, 303] width 414 height 113
drag, startPoint x: 524, startPoint y: 257, endPoint x: 595, endPoint y: 367, distance: 131.2
click at [595, 368] on div "Your Decision: * I will be joining this research team. I will not be joining th…" at bounding box center [718, 259] width 414 height 306
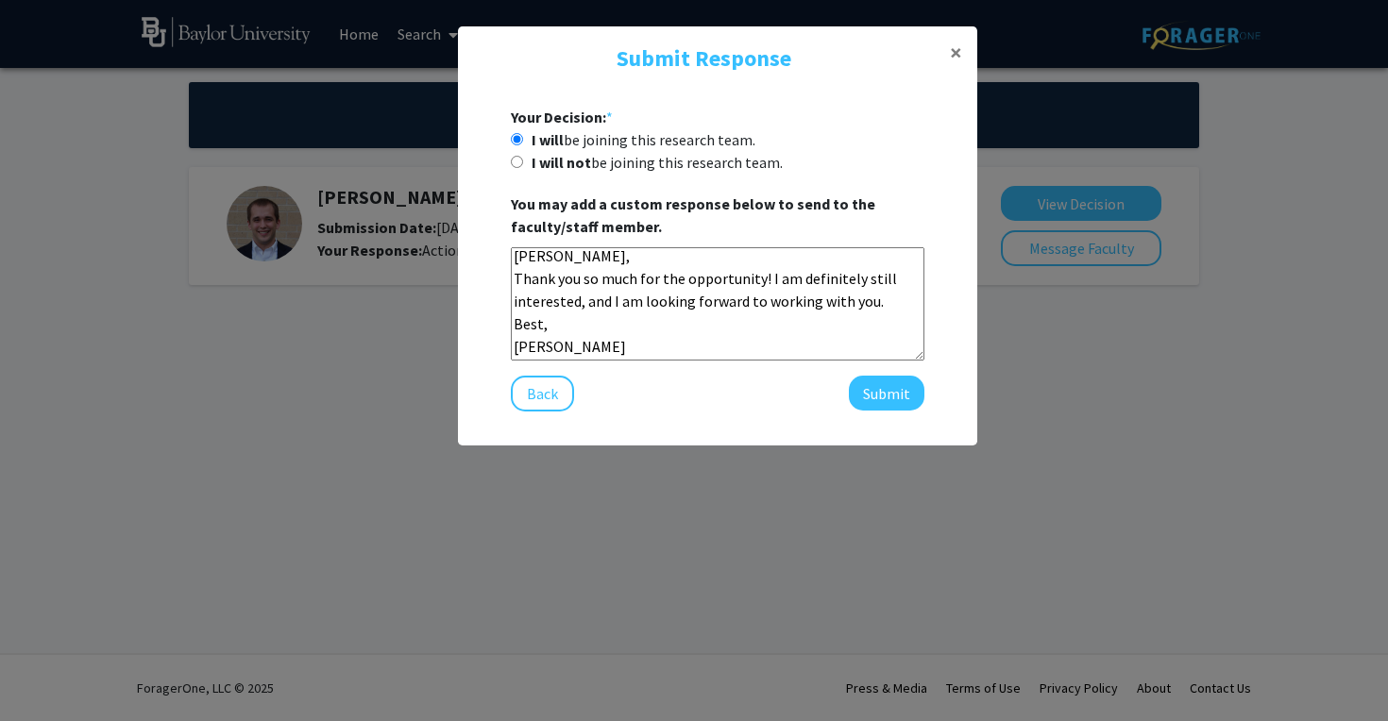
click at [614, 348] on textarea "[PERSON_NAME], Thank you so much for the opportunity! I am definitely still int…" at bounding box center [718, 303] width 414 height 113
click at [553, 345] on textarea "[PERSON_NAME], Thank you so much for the opportunity! I am definitely still int…" at bounding box center [718, 303] width 414 height 113
click at [593, 346] on textarea "[PERSON_NAME], Thank you so much for the opportunity! I am definitely still int…" at bounding box center [718, 303] width 414 height 113
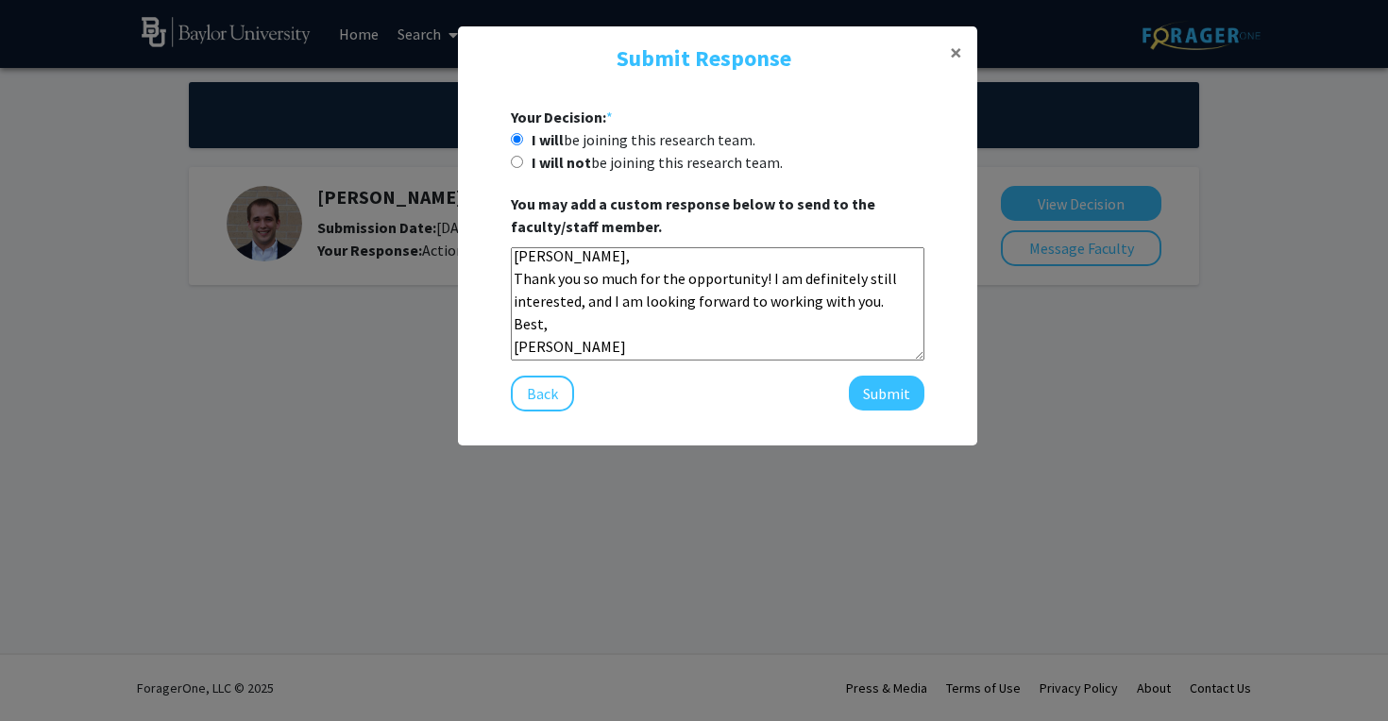
click at [593, 346] on textarea "[PERSON_NAME], Thank you so much for the opportunity! I am definitely still int…" at bounding box center [718, 303] width 414 height 113
drag, startPoint x: 593, startPoint y: 346, endPoint x: 517, endPoint y: 247, distance: 123.9
click at [517, 247] on textarea "[PERSON_NAME], Thank you so much for the opportunity! I am definitely still int…" at bounding box center [718, 303] width 414 height 113
click at [518, 260] on textarea "[PERSON_NAME], Thank you so much for the opportunity! I am definitely still int…" at bounding box center [718, 303] width 414 height 113
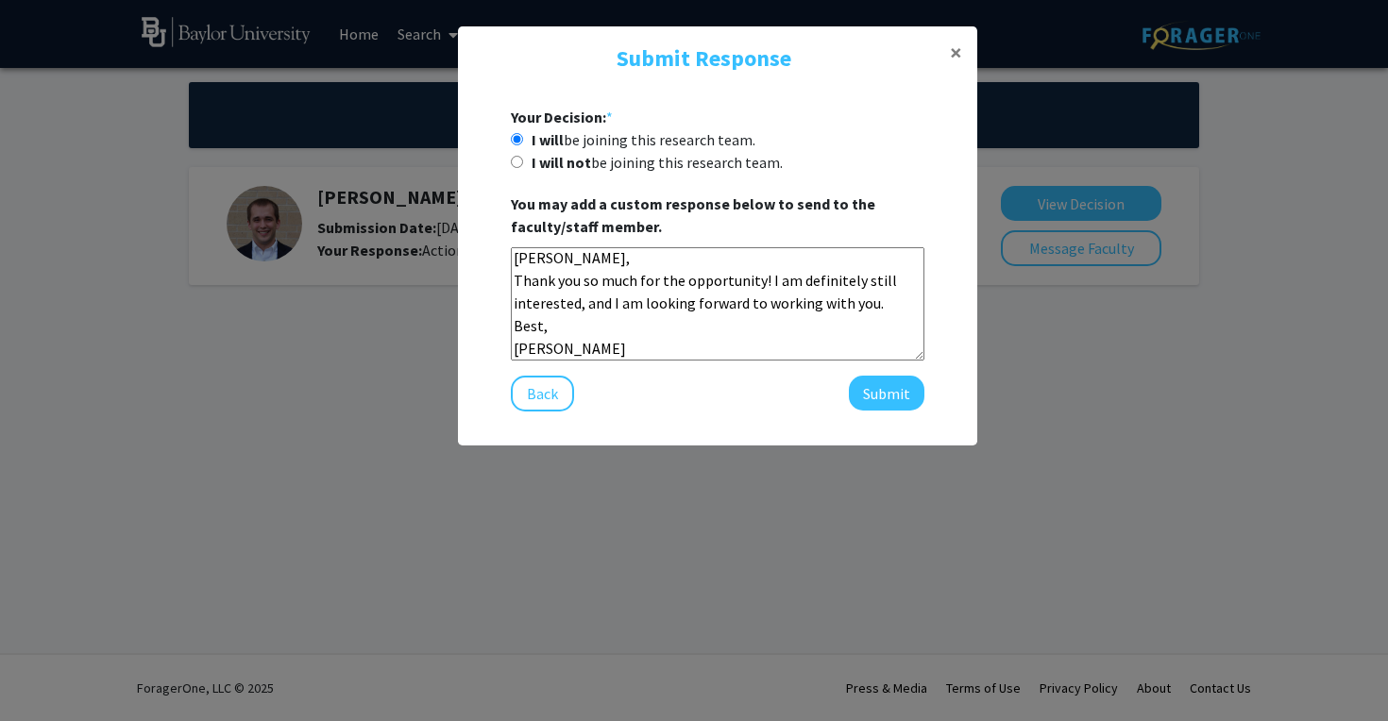
click at [518, 260] on textarea "[PERSON_NAME], Thank you so much for the opportunity! I am definitely still int…" at bounding box center [718, 303] width 414 height 113
drag, startPoint x: 518, startPoint y: 260, endPoint x: 600, endPoint y: 370, distance: 137.7
click at [600, 371] on div "Your Decision: * I will be joining this research team. I will not be joining th…" at bounding box center [718, 259] width 414 height 306
click at [616, 329] on textarea "[PERSON_NAME], Thank you so much for the opportunity! I am definitely still int…" at bounding box center [718, 303] width 414 height 113
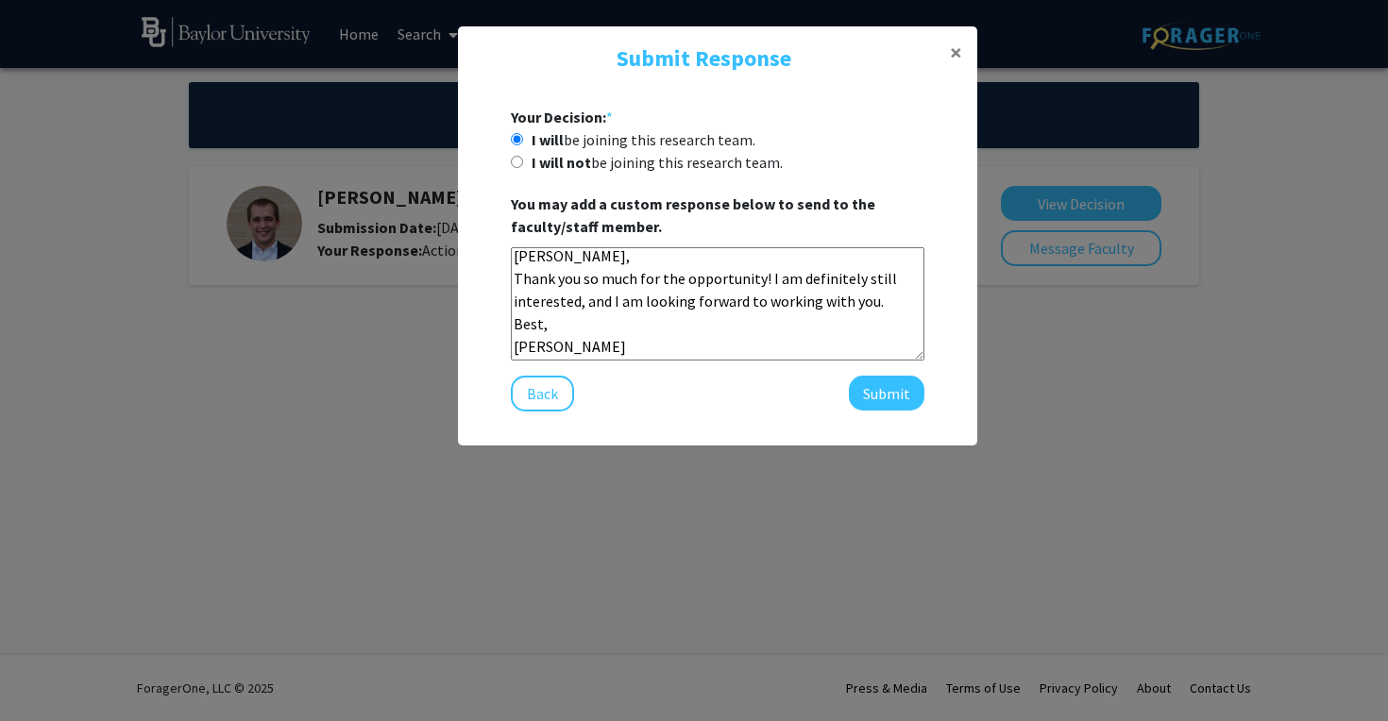
click at [616, 329] on textarea "[PERSON_NAME], Thank you so much for the opportunity! I am definitely still int…" at bounding box center [718, 303] width 414 height 113
drag, startPoint x: 616, startPoint y: 329, endPoint x: 541, endPoint y: 252, distance: 106.8
click at [541, 252] on textarea "[PERSON_NAME], Thank you so much for the opportunity! I am definitely still int…" at bounding box center [718, 303] width 414 height 113
click at [518, 261] on textarea "[PERSON_NAME], Thank you so much for the opportunity! I am definitely still int…" at bounding box center [718, 303] width 414 height 113
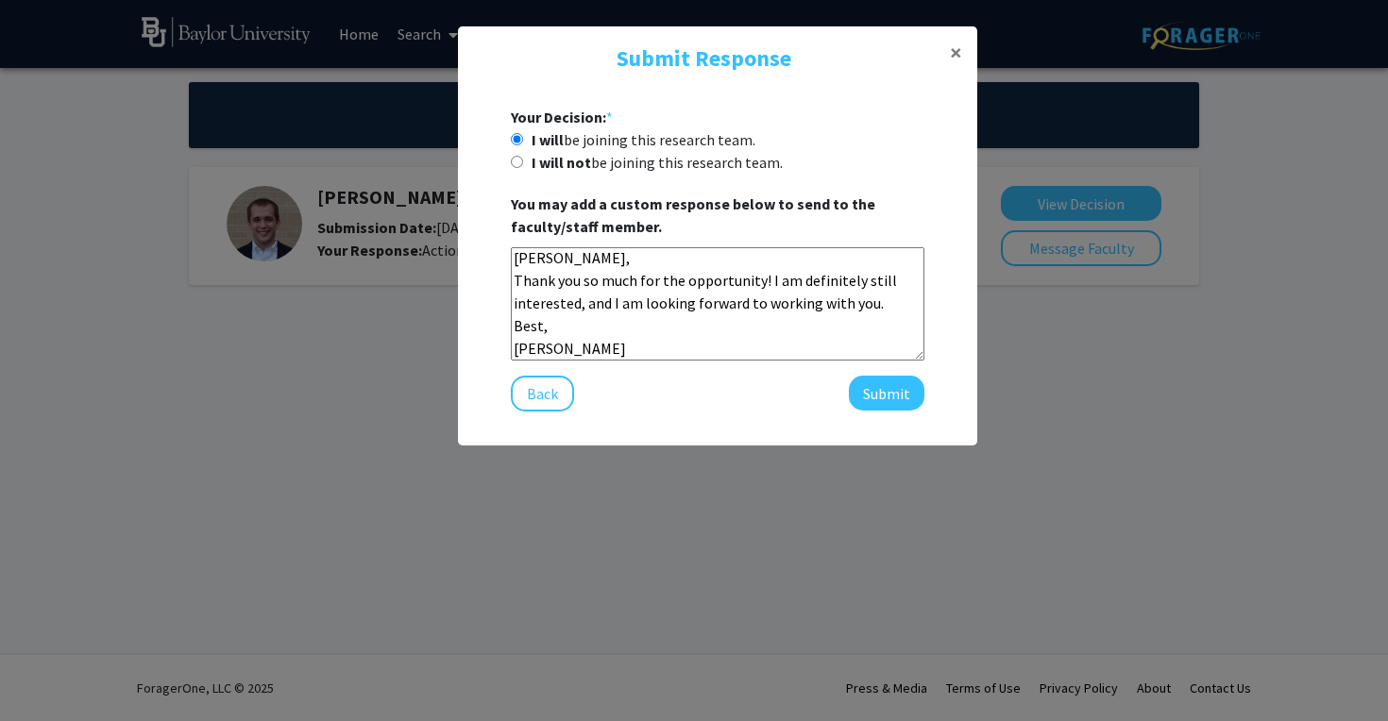
click at [518, 261] on textarea "[PERSON_NAME], Thank you so much for the opportunity! I am definitely still int…" at bounding box center [718, 303] width 414 height 113
drag, startPoint x: 518, startPoint y: 261, endPoint x: 588, endPoint y: 348, distance: 112.2
click at [588, 350] on textarea "[PERSON_NAME], Thank you so much for the opportunity! I am definitely still int…" at bounding box center [718, 303] width 414 height 113
click at [588, 348] on textarea "[PERSON_NAME], Thank you so much for the opportunity! I am definitely still int…" at bounding box center [718, 303] width 414 height 113
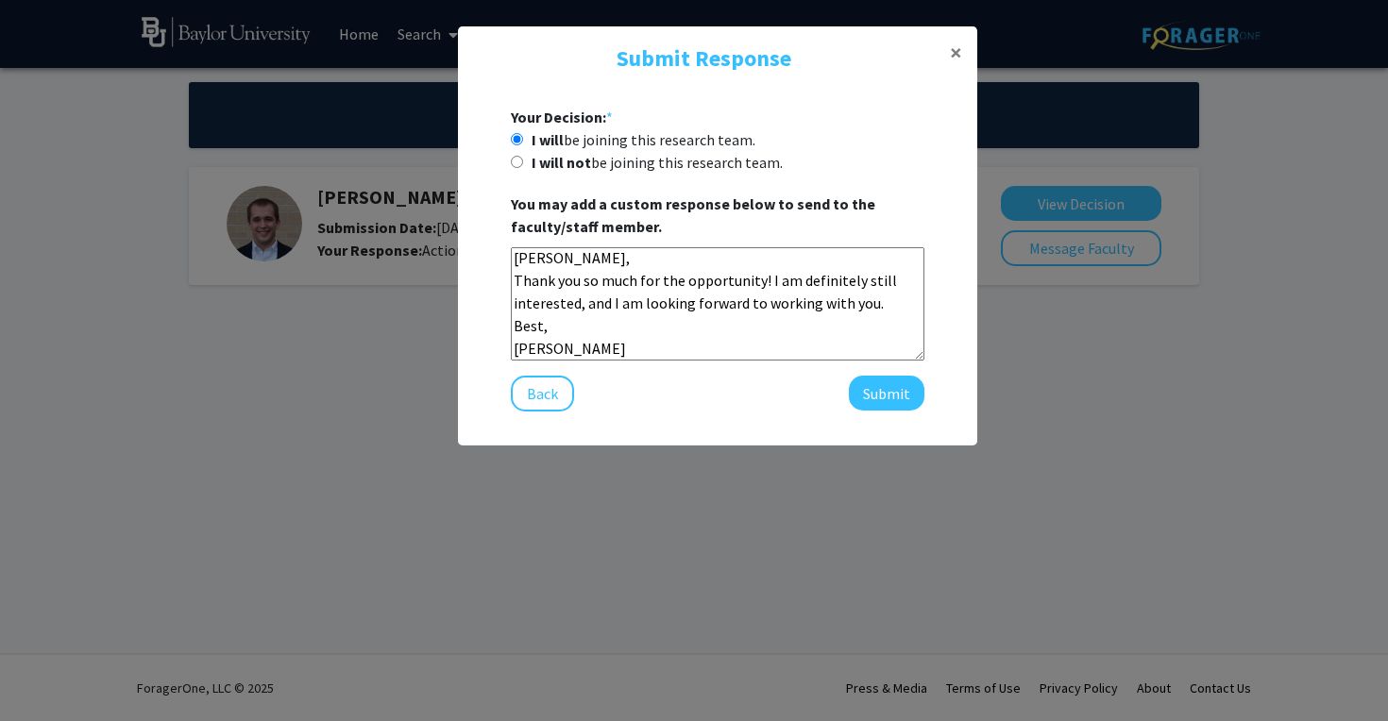
drag, startPoint x: 588, startPoint y: 348, endPoint x: 530, endPoint y: 267, distance: 100.1
click at [530, 267] on textarea "[PERSON_NAME], Thank you so much for the opportunity! I am definitely still int…" at bounding box center [718, 303] width 414 height 113
click at [603, 301] on textarea "[PERSON_NAME], Thank you so much for the opportunity! I am definitely still int…" at bounding box center [718, 303] width 414 height 113
click at [663, 325] on textarea "[PERSON_NAME], Thank you so much for the opportunity! I am definitely still int…" at bounding box center [718, 303] width 414 height 113
click at [666, 325] on textarea "[PERSON_NAME], Thank you so much for the opportunity! I am definitely still int…" at bounding box center [718, 303] width 414 height 113
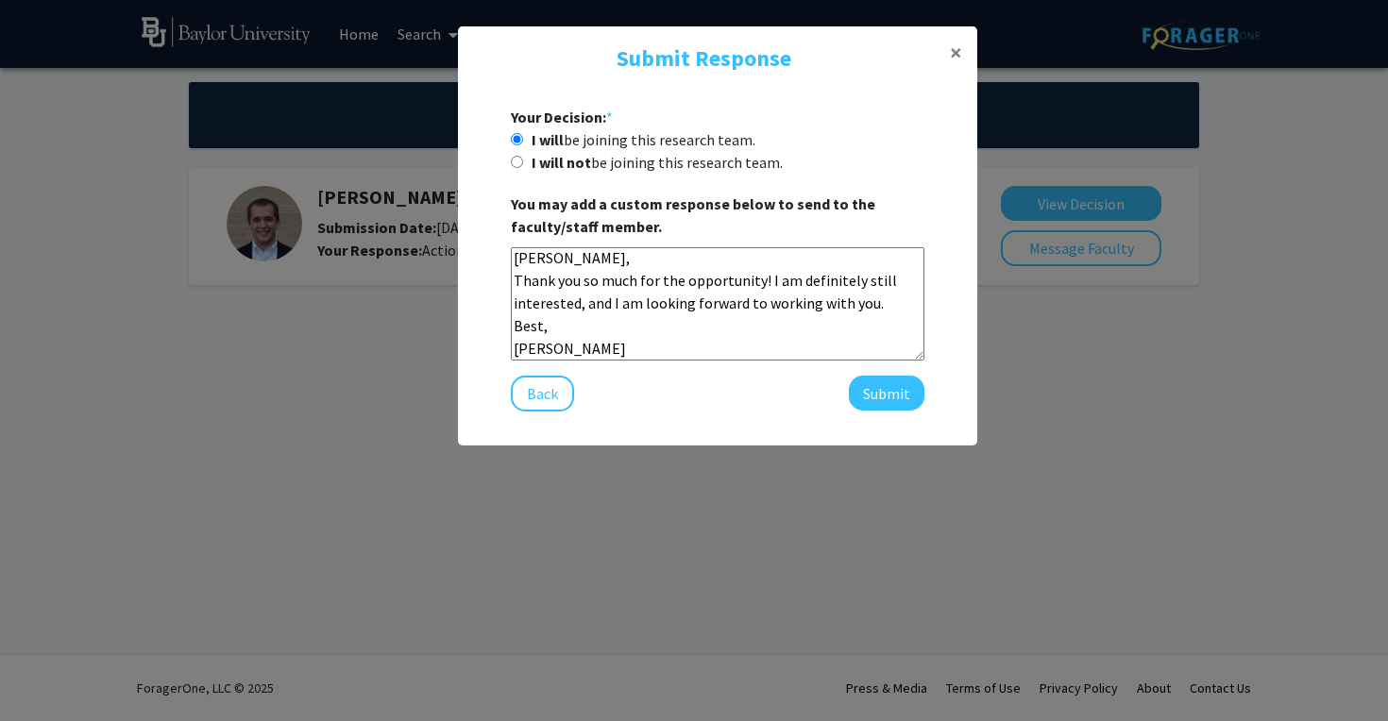
click at [666, 325] on textarea "[PERSON_NAME], Thank you so much for the opportunity! I am definitely still int…" at bounding box center [718, 303] width 414 height 113
click at [616, 302] on textarea "[PERSON_NAME], Thank you so much for the opportunity! I am definitely still int…" at bounding box center [718, 303] width 414 height 113
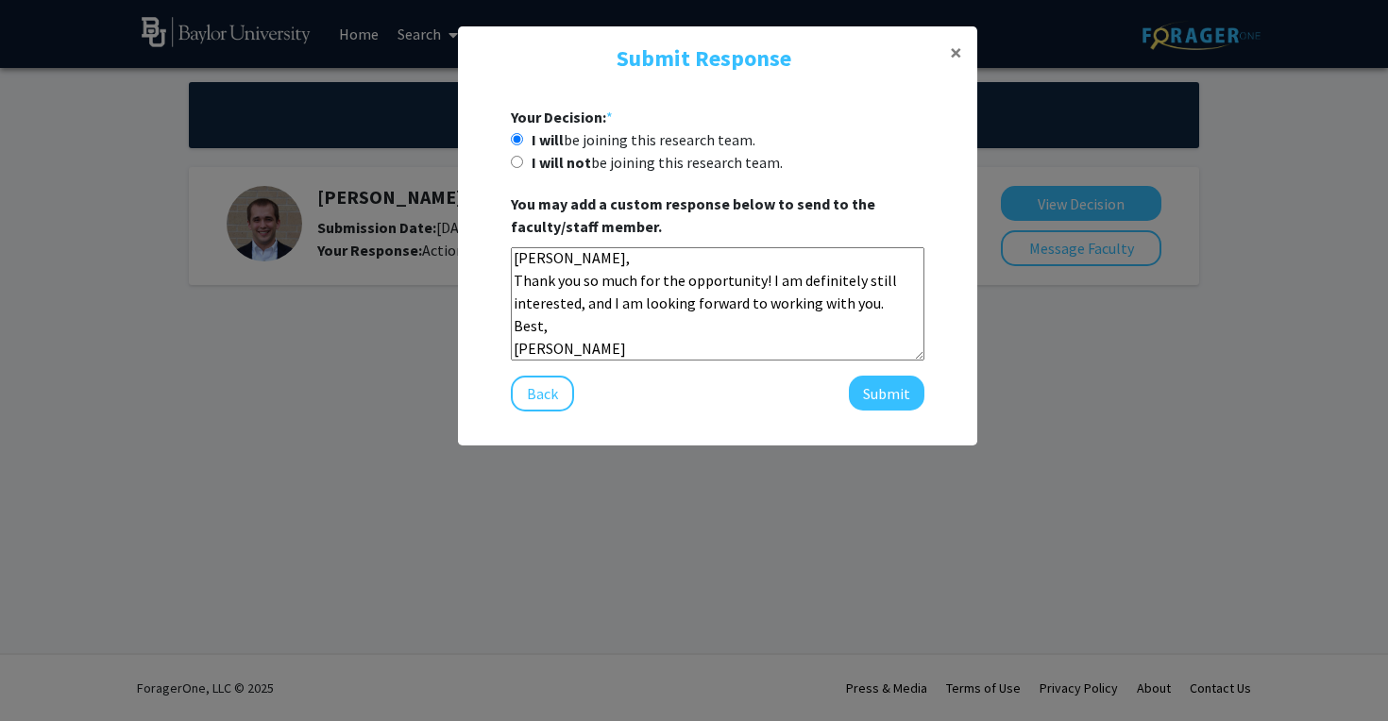
click at [616, 302] on textarea "[PERSON_NAME], Thank you so much for the opportunity! I am definitely still int…" at bounding box center [718, 303] width 414 height 113
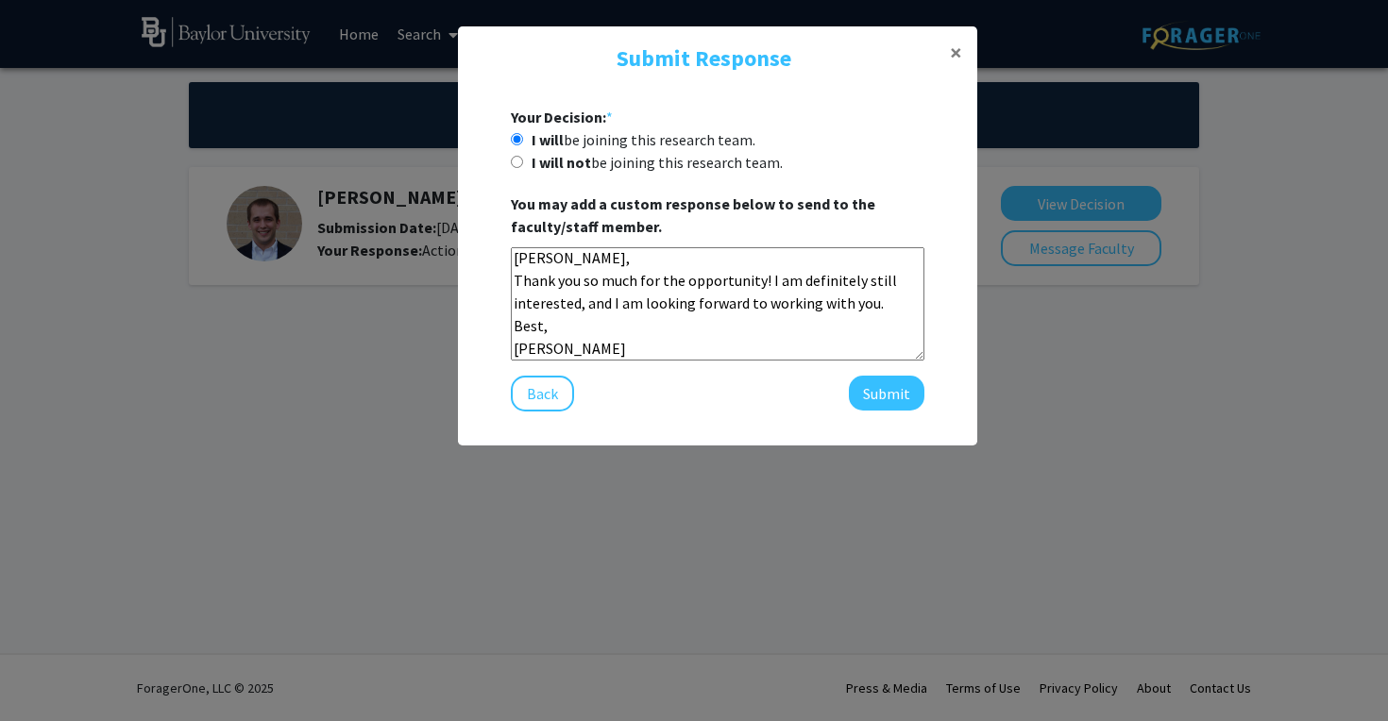
click at [616, 302] on textarea "[PERSON_NAME], Thank you so much for the opportunity! I am definitely still int…" at bounding box center [718, 303] width 414 height 113
click at [527, 264] on textarea "[PERSON_NAME], Thank you so much for the opportunity! I am definitely still int…" at bounding box center [718, 303] width 414 height 113
drag, startPoint x: 527, startPoint y: 264, endPoint x: 600, endPoint y: 347, distance: 110.4
click at [600, 347] on textarea "[PERSON_NAME], Thank you so much for the opportunity! I am definitely still int…" at bounding box center [718, 303] width 414 height 113
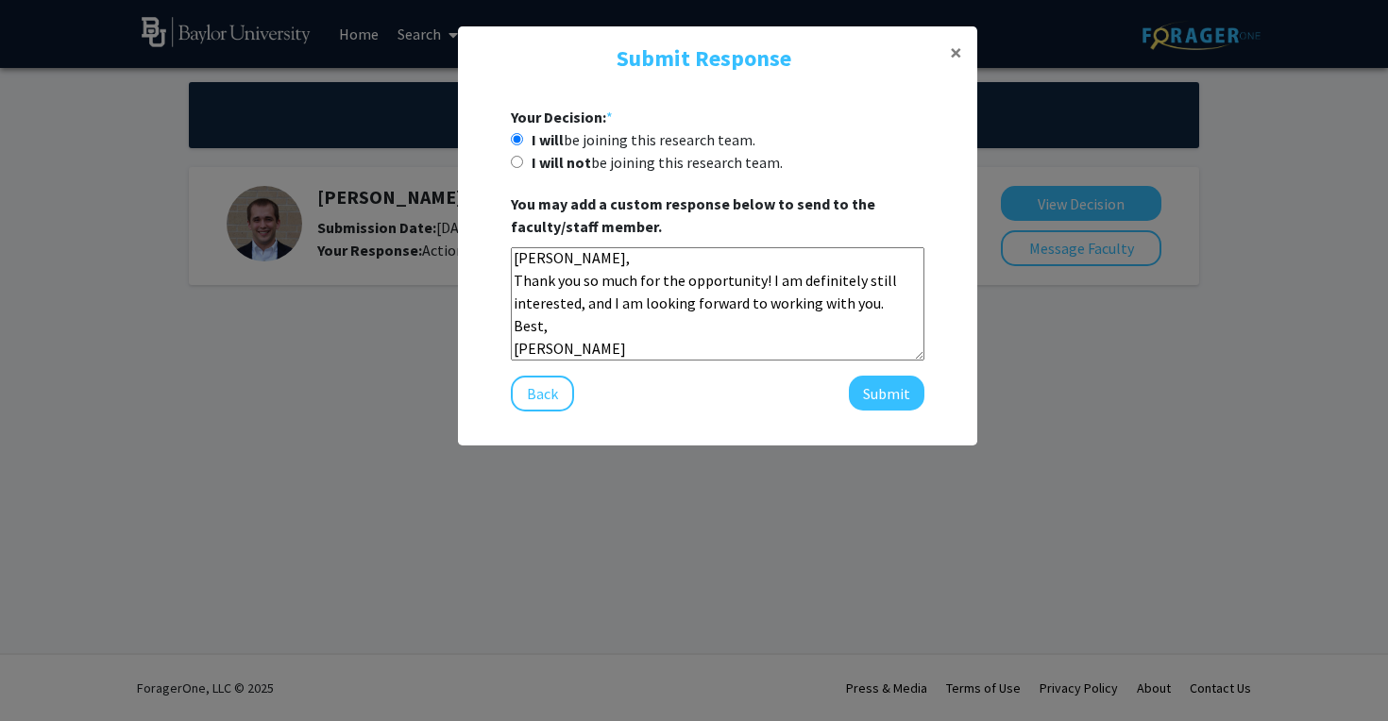
click at [530, 308] on textarea "[PERSON_NAME], Thank you so much for the opportunity! I am definitely still int…" at bounding box center [718, 303] width 414 height 113
click at [611, 307] on textarea "[PERSON_NAME], Thank you so much for the opportunity! I am definitely still int…" at bounding box center [718, 303] width 414 height 113
type textarea "[PERSON_NAME], Thank you so much for the opportunity! I am definitely still int…"
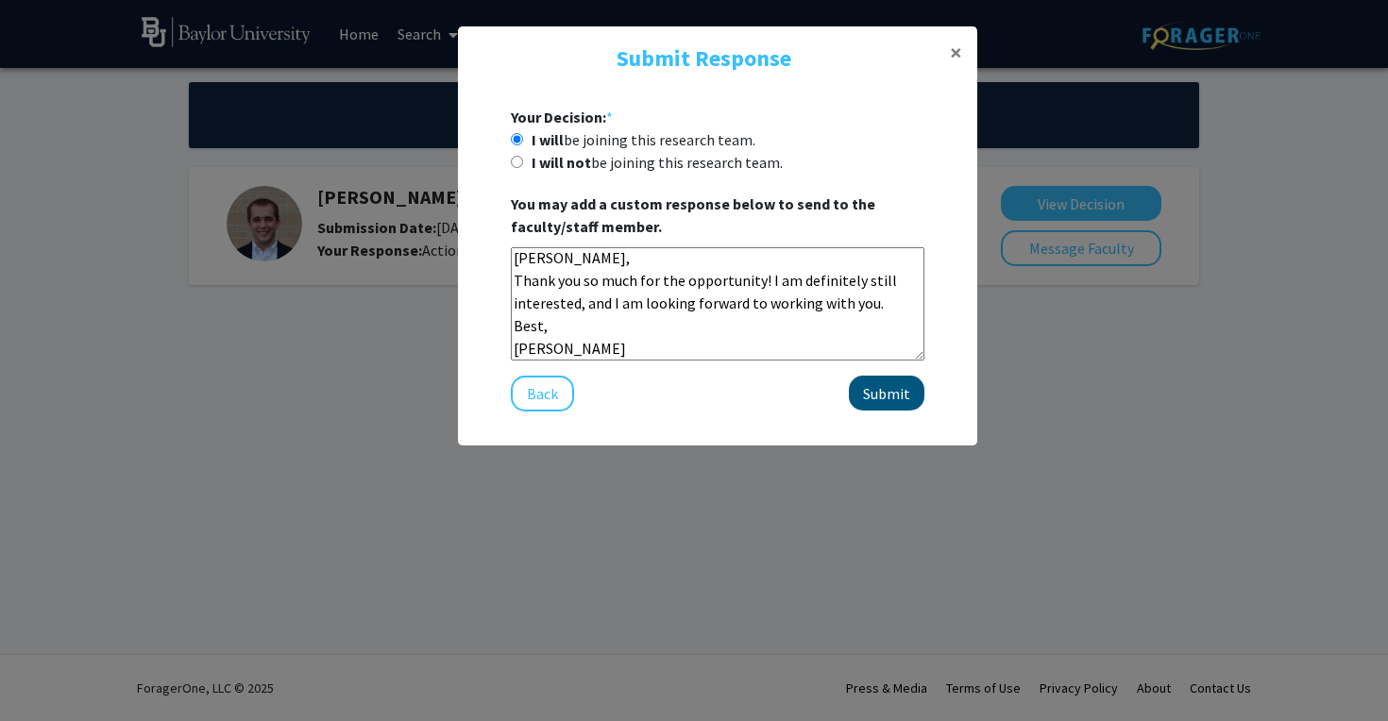
click at [892, 393] on button "Submit" at bounding box center [887, 393] width 76 height 35
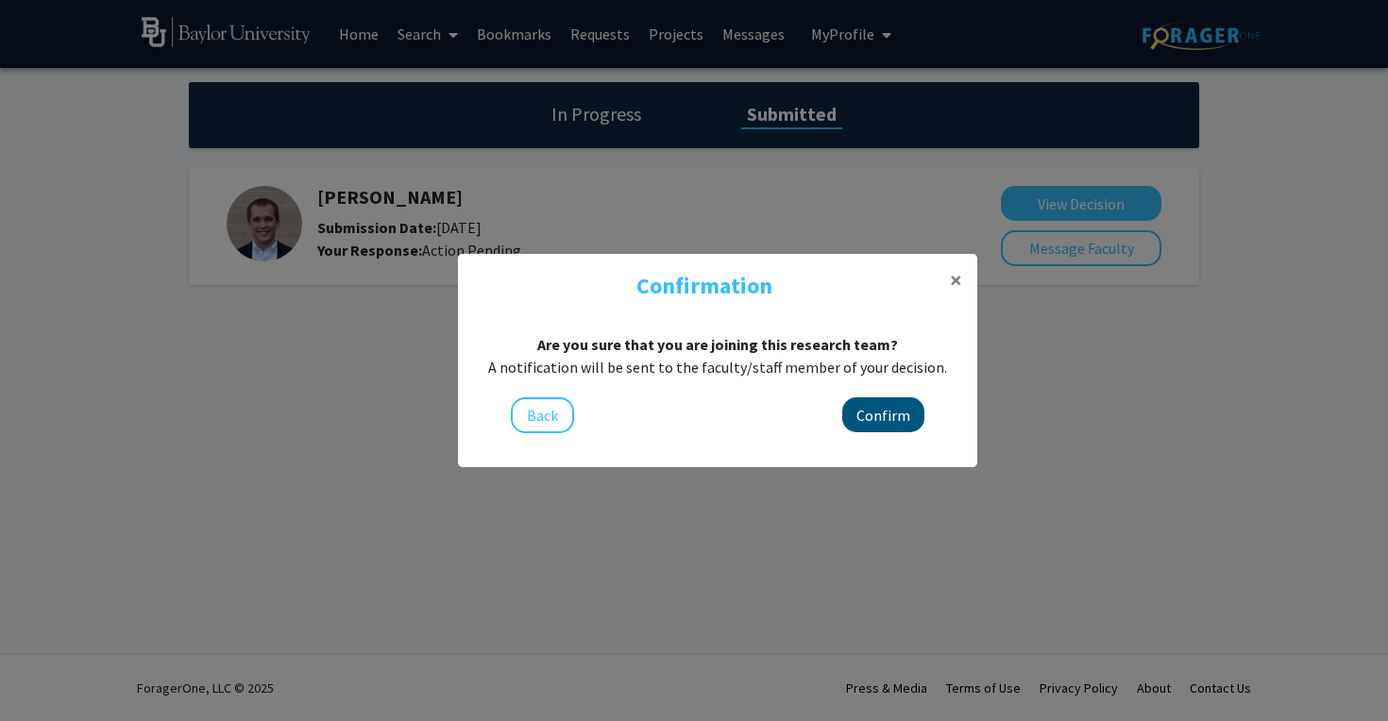
click at [871, 423] on button "Confirm" at bounding box center [883, 414] width 82 height 35
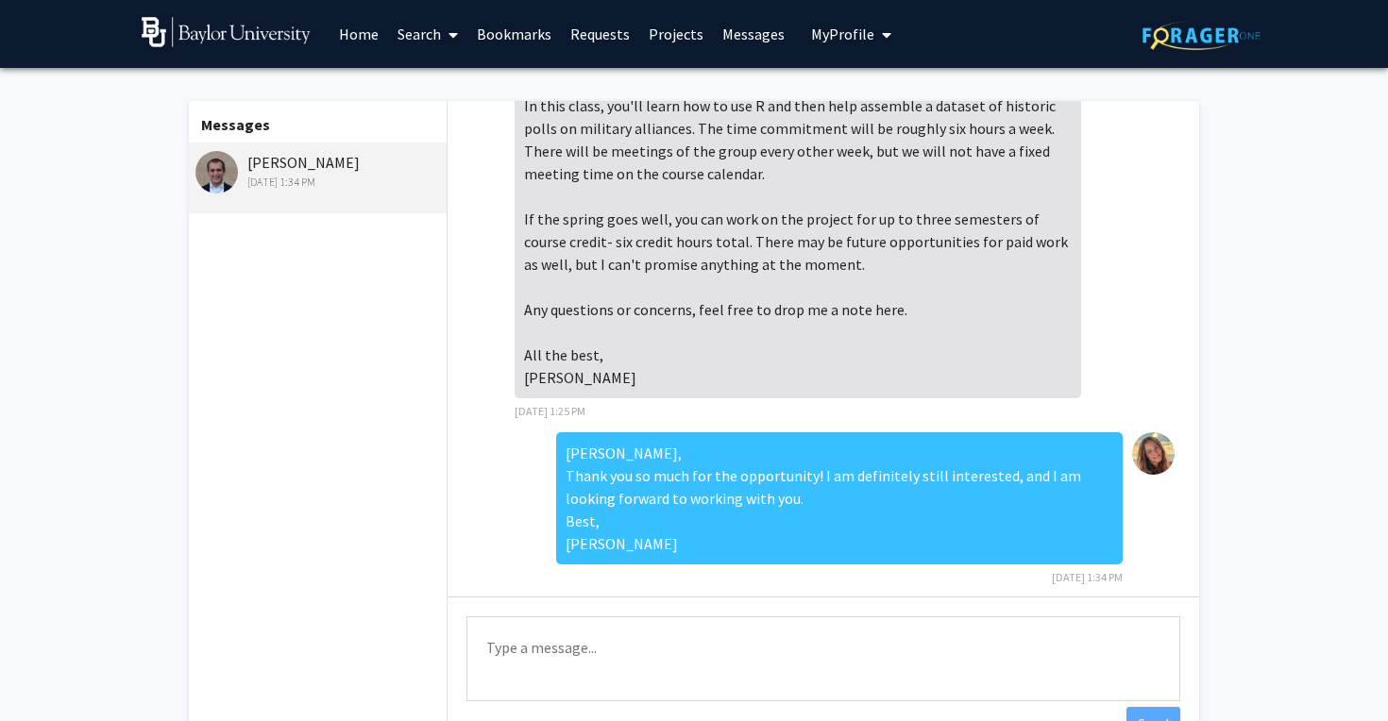
scroll to position [192, 0]
